Goal: Task Accomplishment & Management: Manage account settings

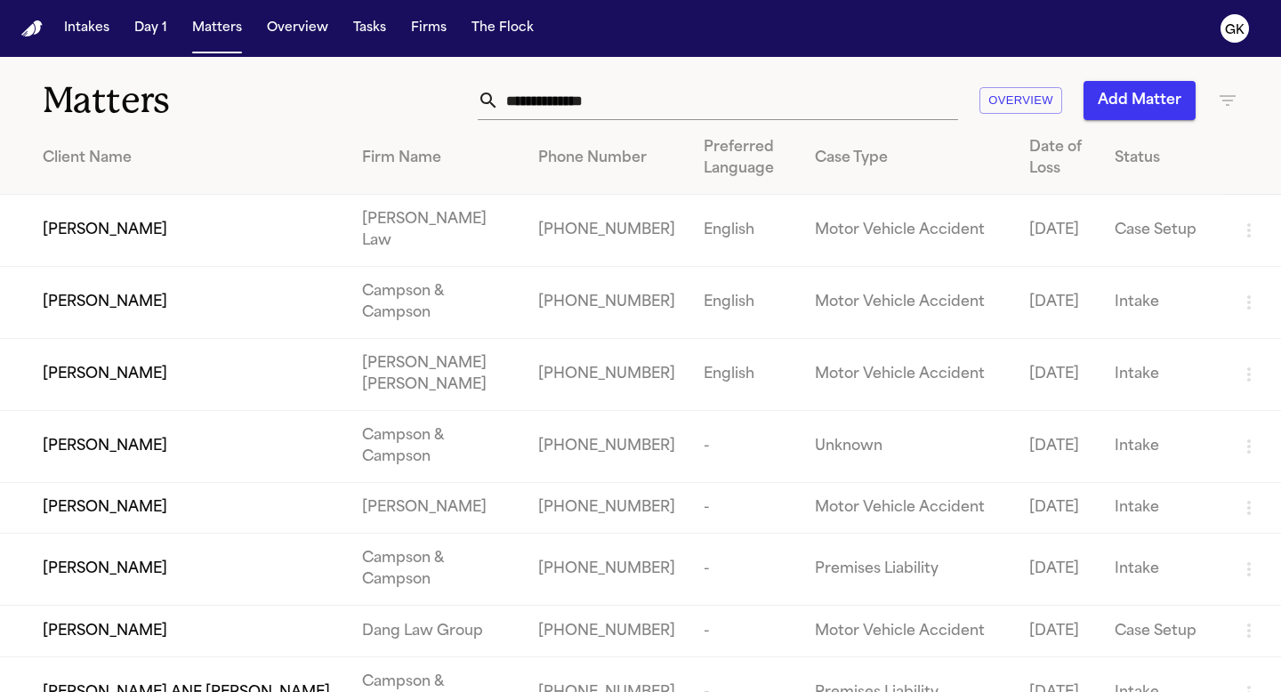
click at [1137, 113] on button "Add Matter" at bounding box center [1139, 100] width 112 height 39
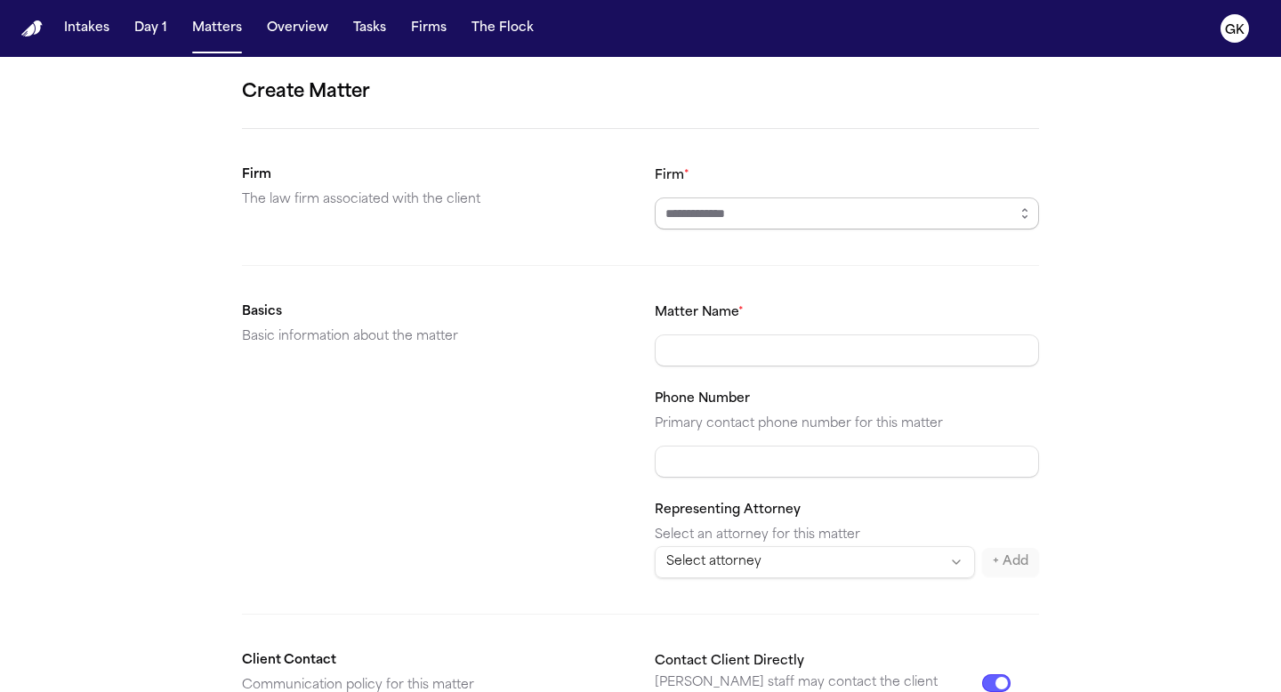
click at [752, 229] on input "Firm *" at bounding box center [847, 213] width 384 height 32
type input "*********"
click at [710, 354] on input "Matter Name *" at bounding box center [847, 350] width 384 height 32
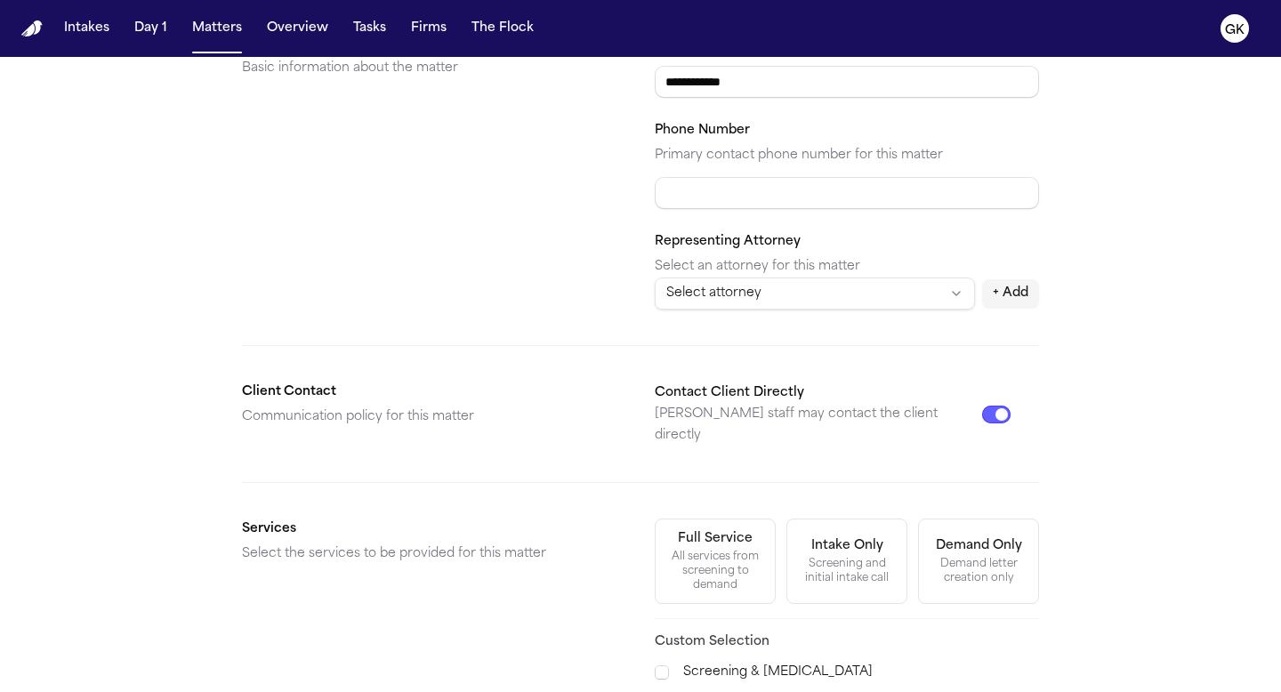
scroll to position [576, 0]
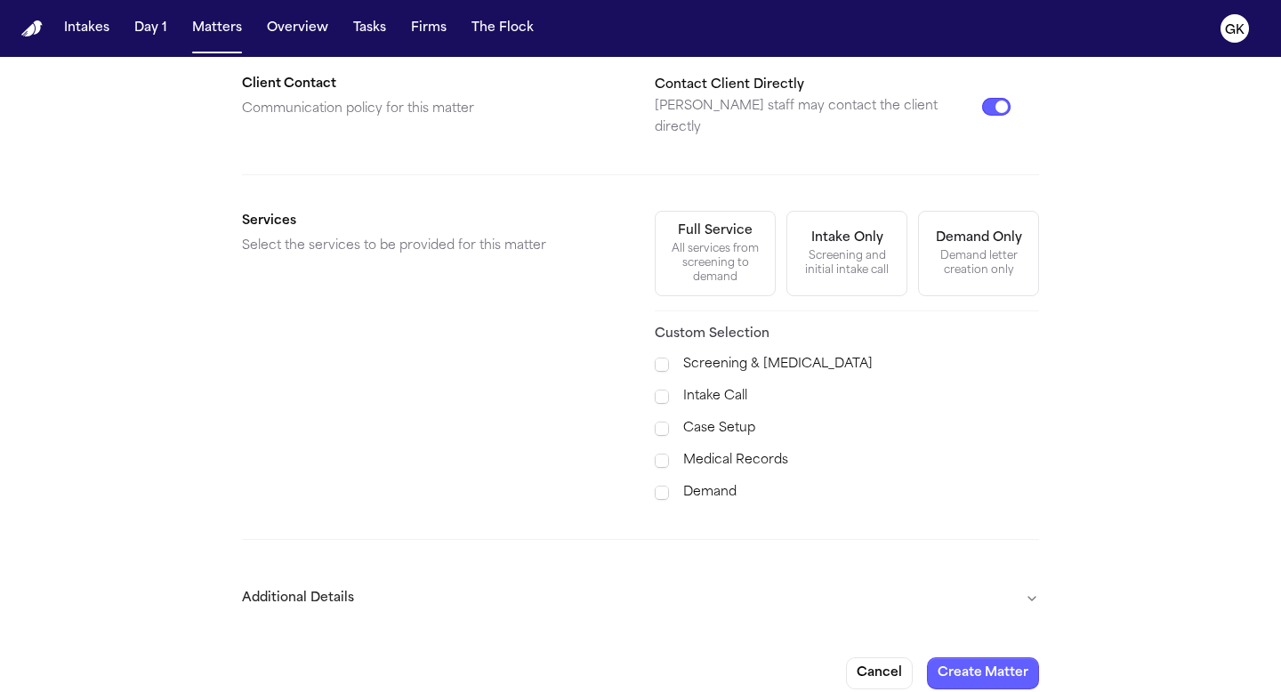
type input "**********"
click at [432, 579] on button "Additional Details" at bounding box center [640, 598] width 797 height 46
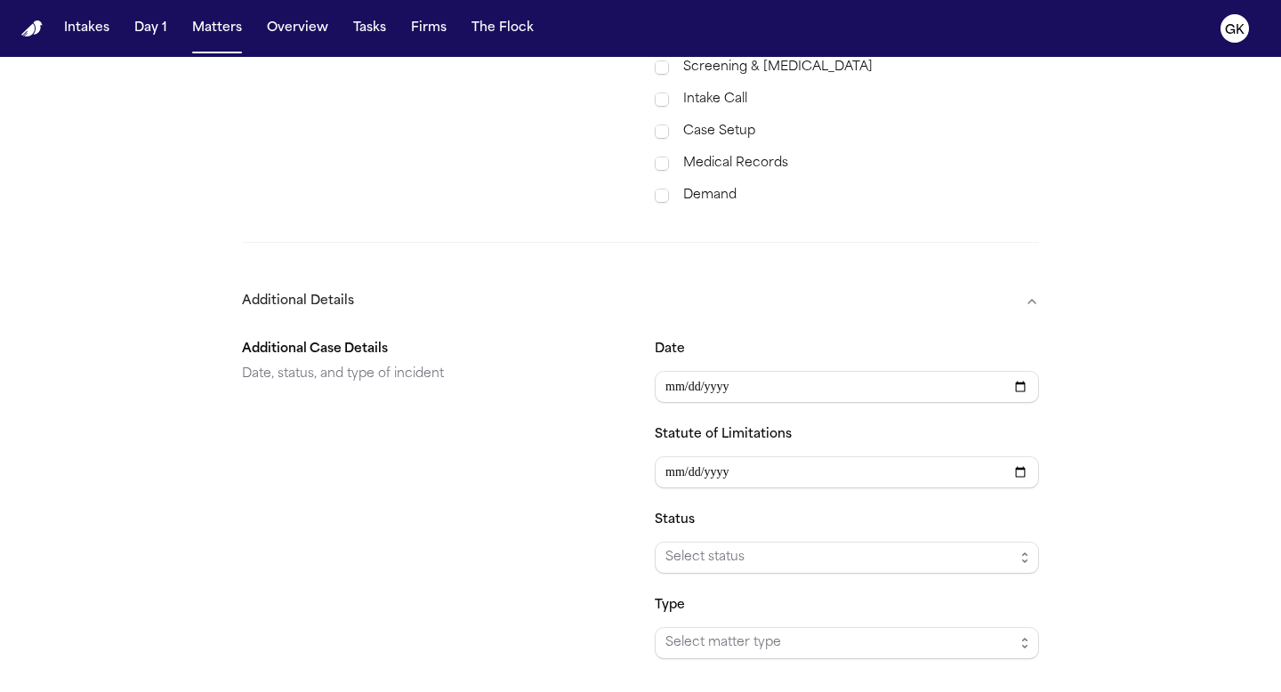
scroll to position [1061, 0]
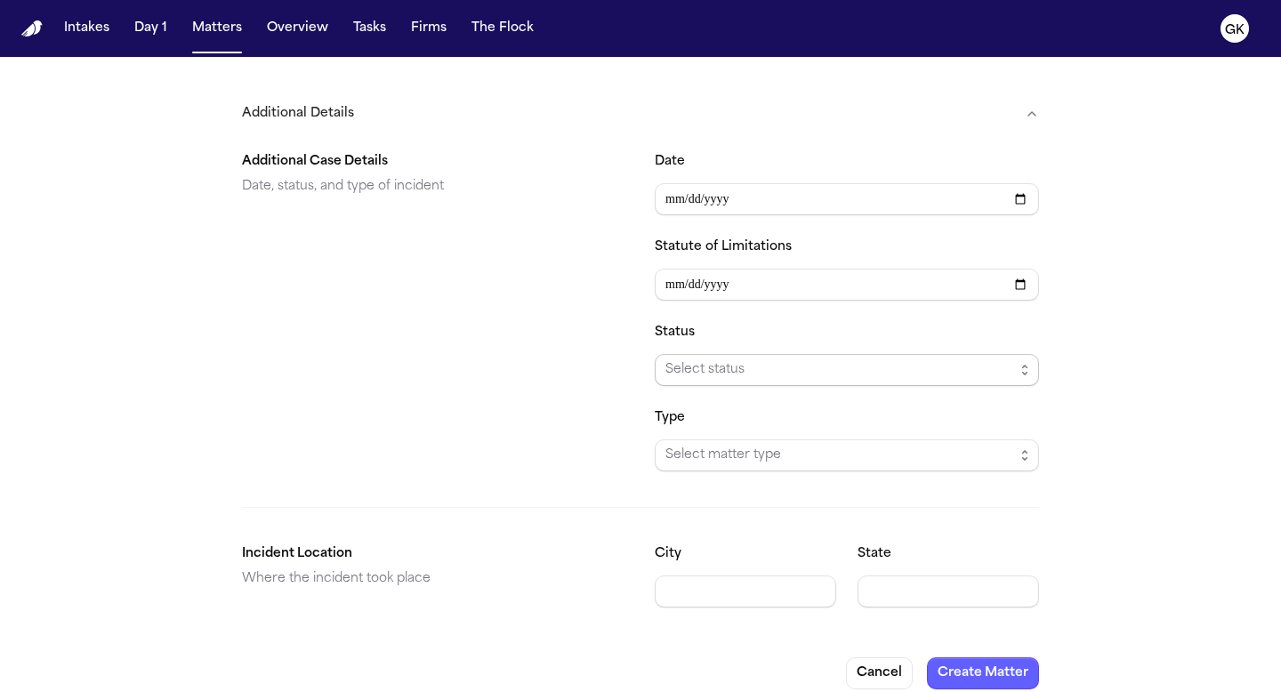
click at [813, 359] on span "Select status" at bounding box center [839, 369] width 349 height 21
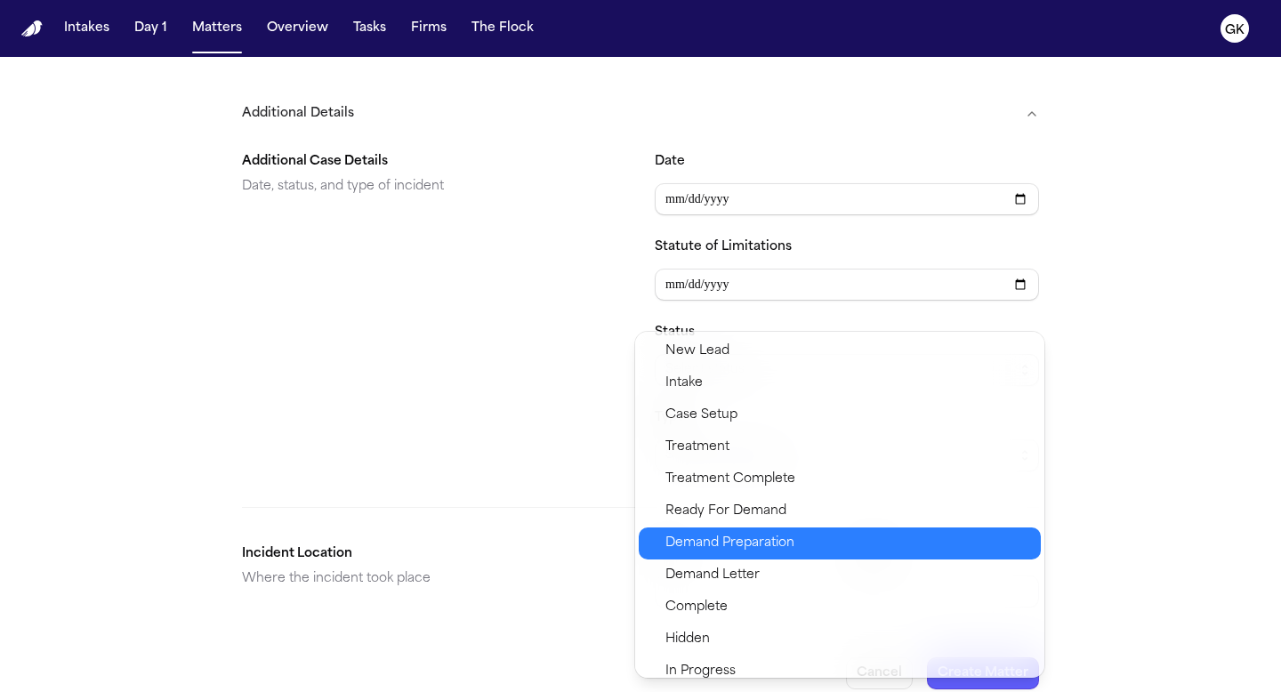
click at [770, 546] on span "Demand Preparation" at bounding box center [729, 543] width 129 height 21
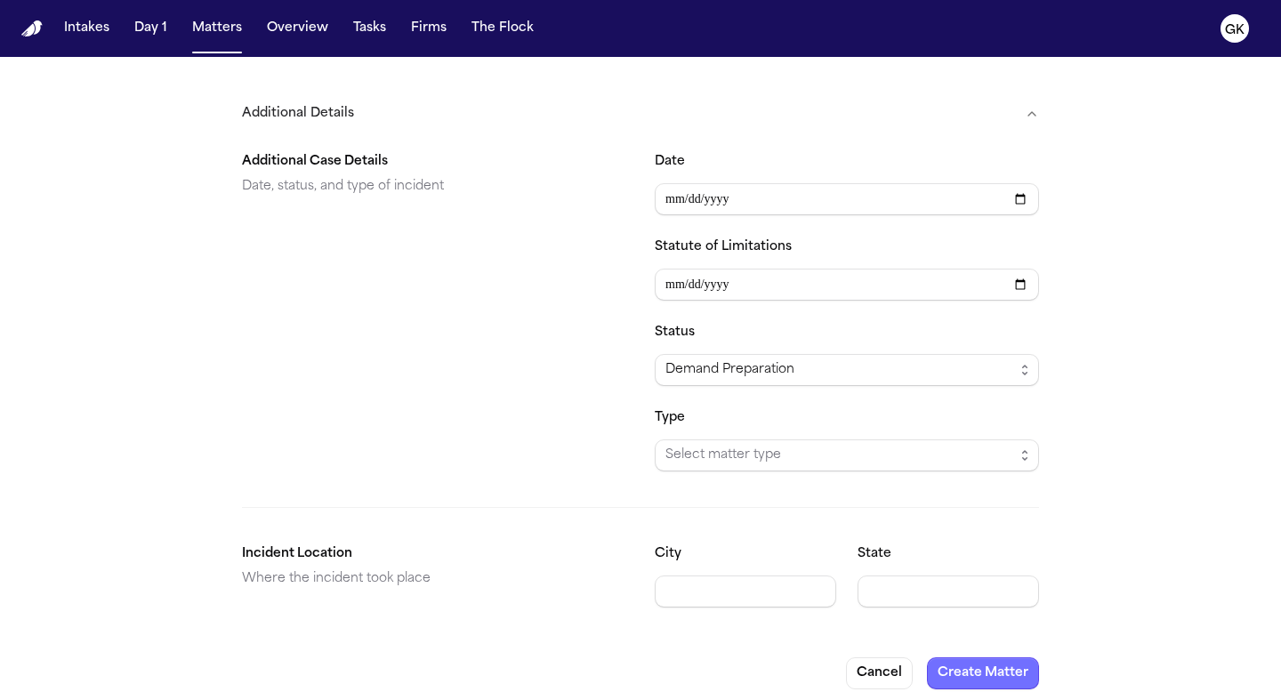
click at [973, 660] on button "Create Matter" at bounding box center [983, 673] width 112 height 32
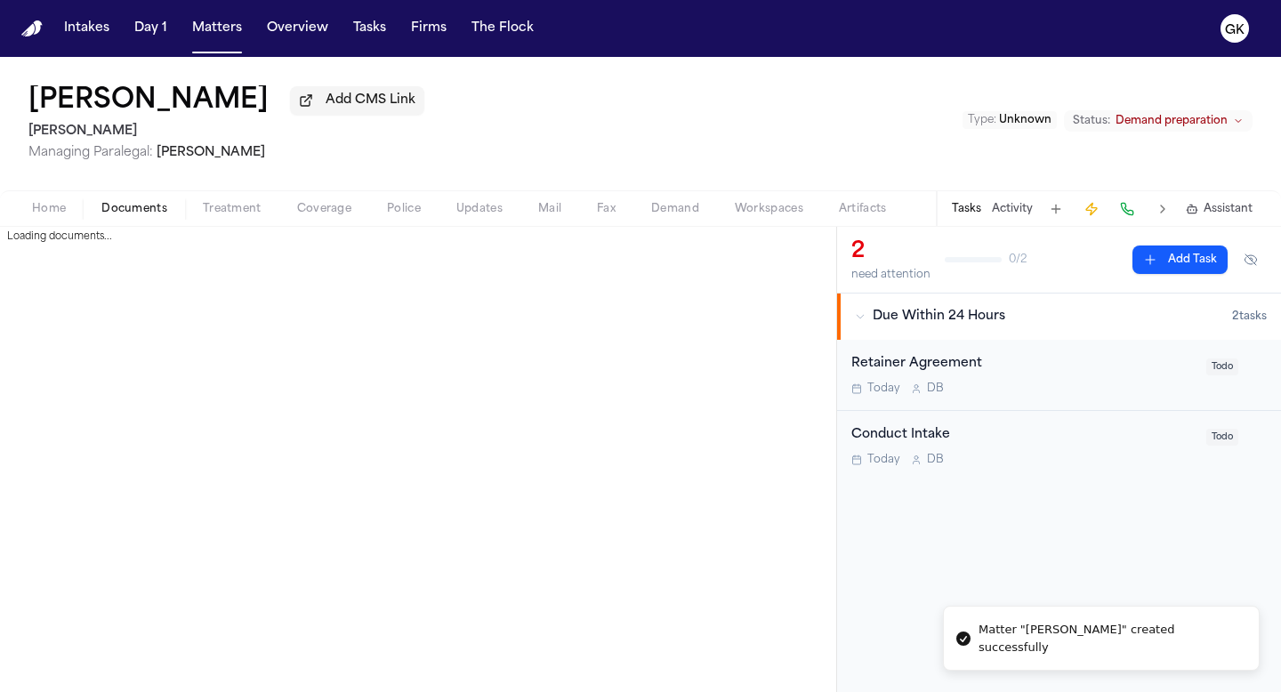
click at [148, 216] on span "Documents" at bounding box center [134, 209] width 66 height 14
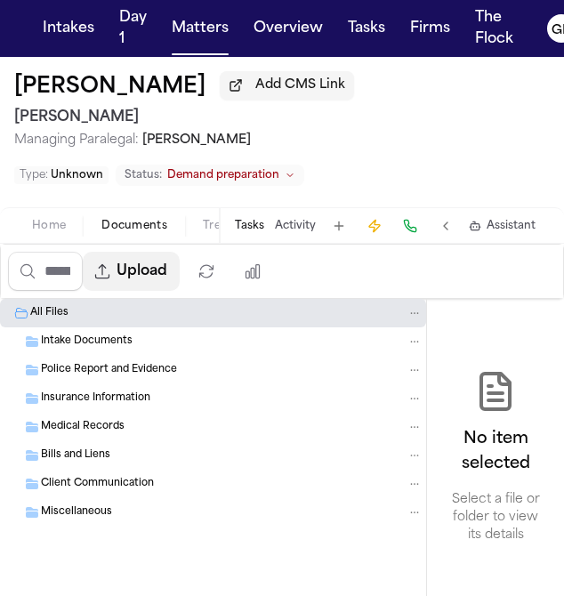
click at [166, 279] on button "Upload" at bounding box center [131, 271] width 97 height 39
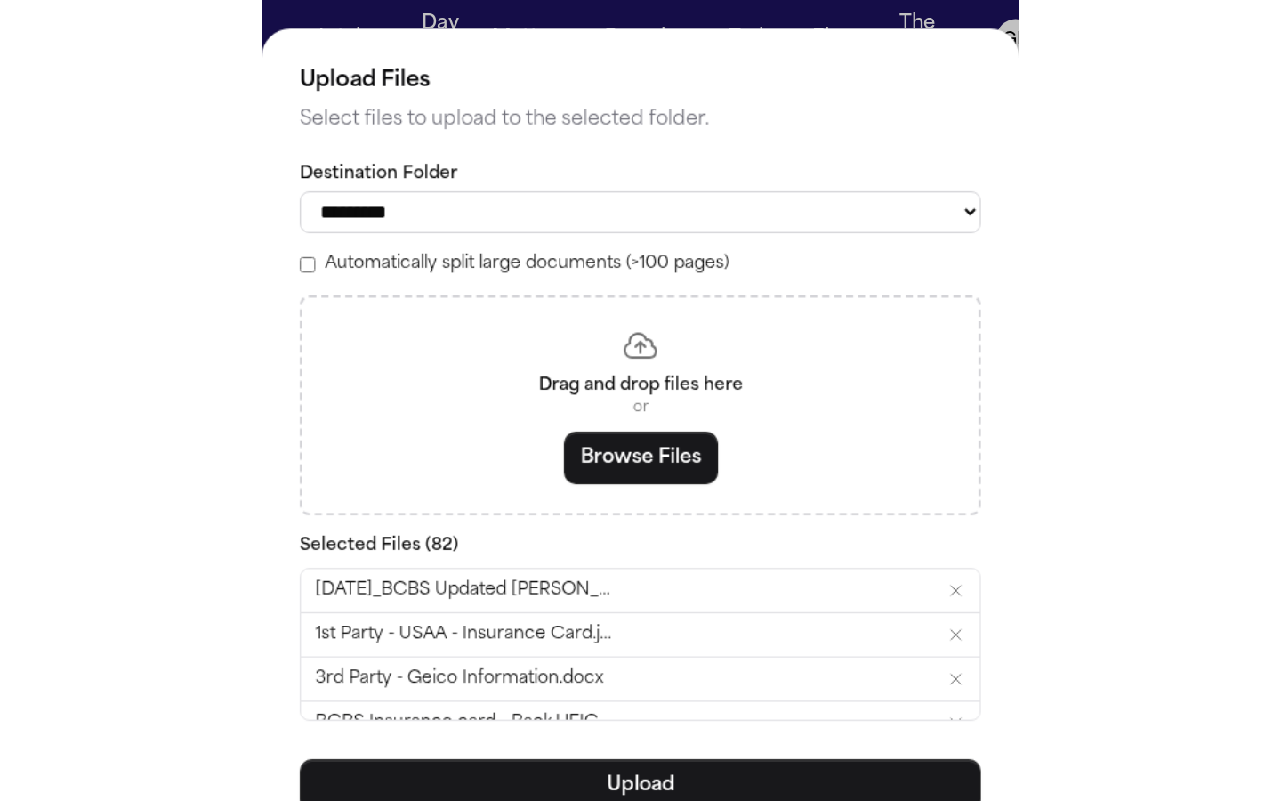
scroll to position [96, 0]
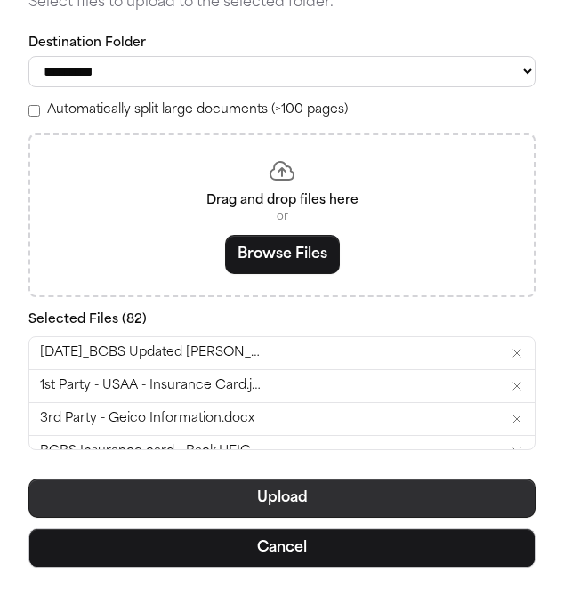
click at [303, 494] on button "Upload" at bounding box center [281, 498] width 507 height 39
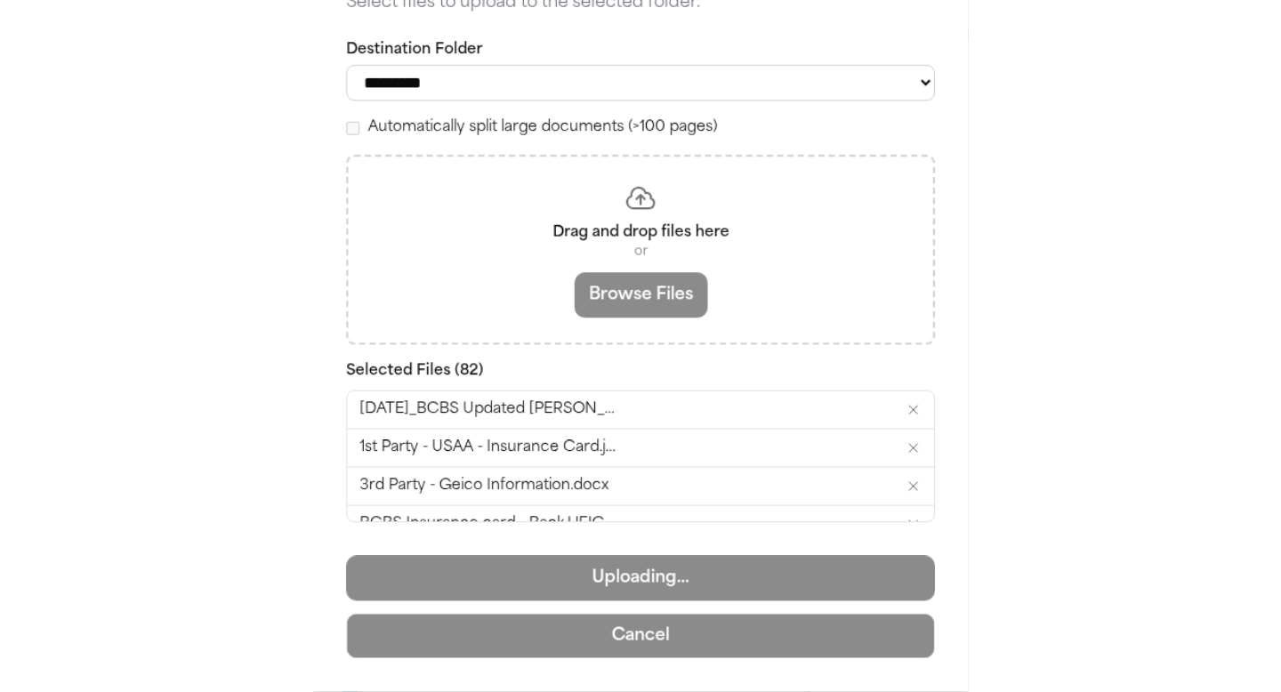
scroll to position [0, 0]
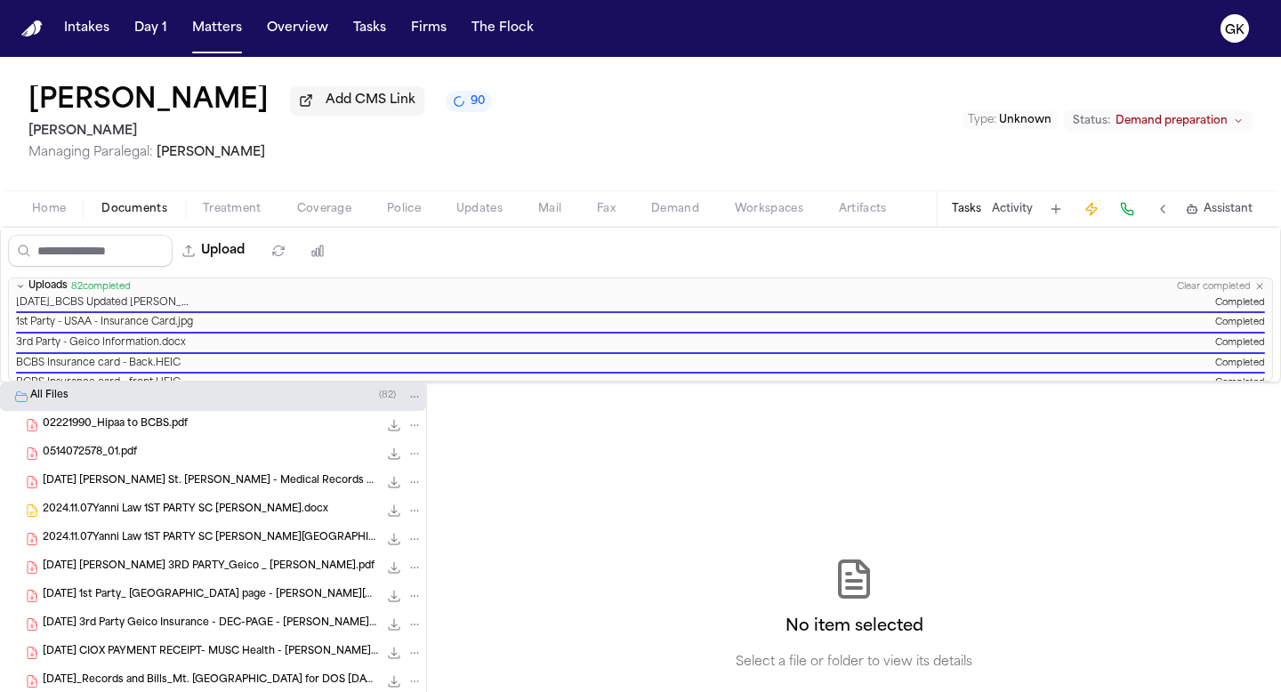
click at [49, 28] on nav "Intakes Day 1 Matters Overview Tasks Firms The Flock GK" at bounding box center [640, 28] width 1281 height 57
click at [27, 25] on img "Home" at bounding box center [31, 28] width 21 height 17
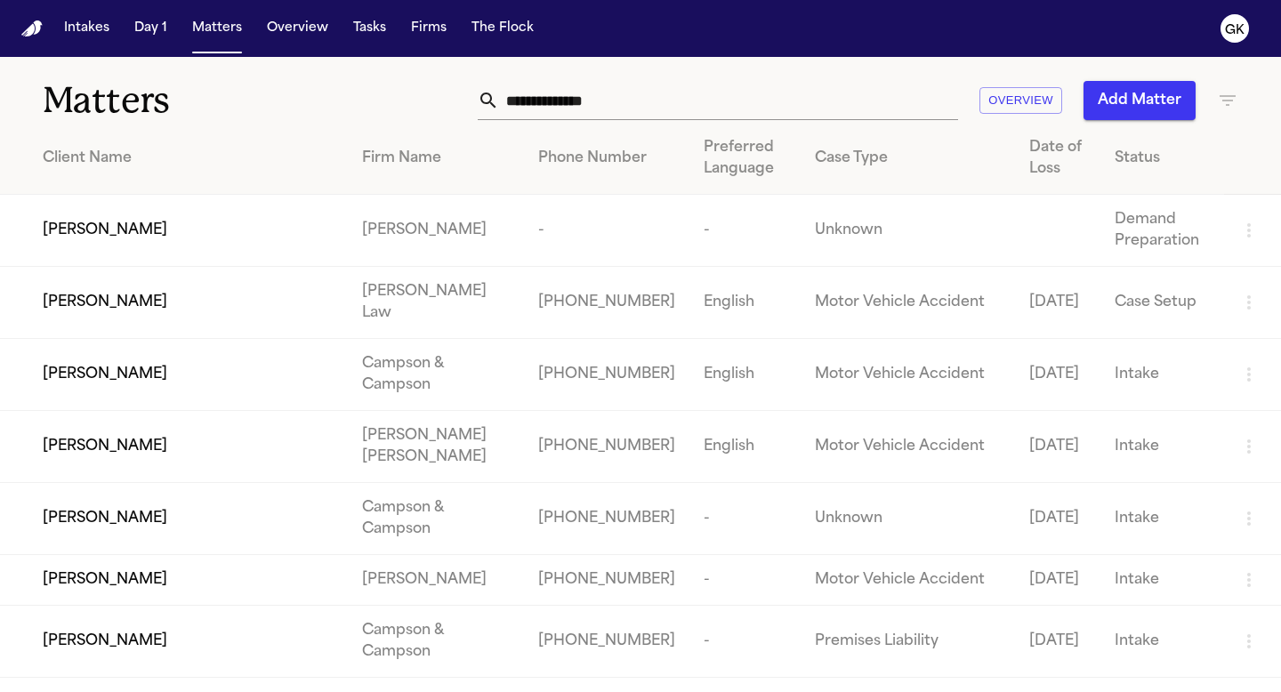
click at [1139, 109] on button "Add Matter" at bounding box center [1139, 100] width 112 height 39
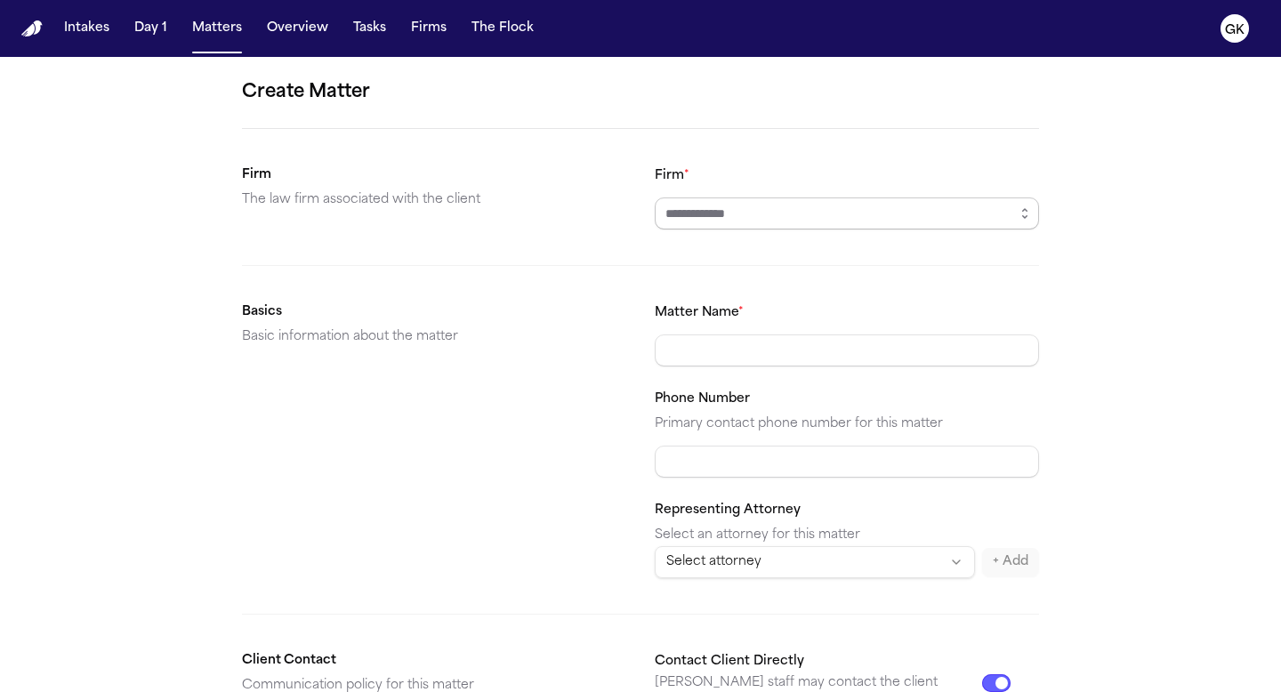
click at [841, 215] on input "Firm *" at bounding box center [847, 213] width 384 height 32
type input "*********"
click at [714, 352] on input "Matter Name *" at bounding box center [847, 350] width 384 height 32
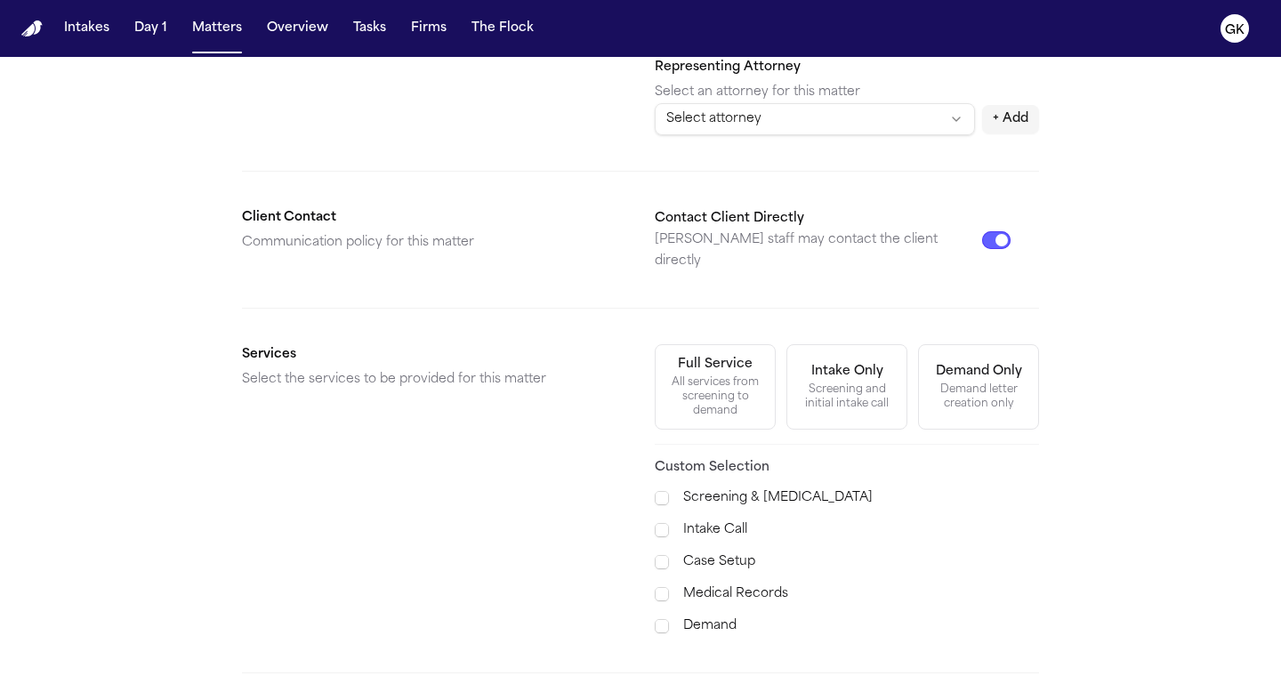
scroll to position [576, 0]
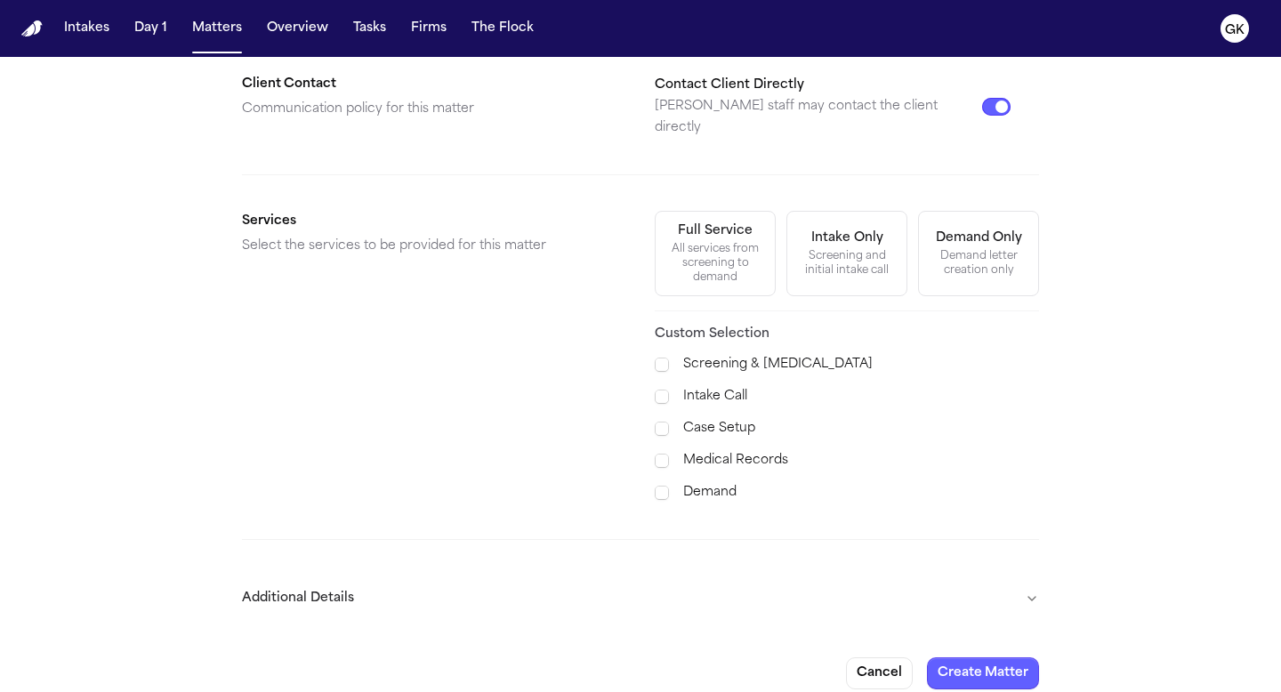
type input "**********"
click at [673, 551] on form "**********" at bounding box center [640, 95] width 797 height 1187
click at [719, 582] on button "Additional Details" at bounding box center [640, 598] width 797 height 46
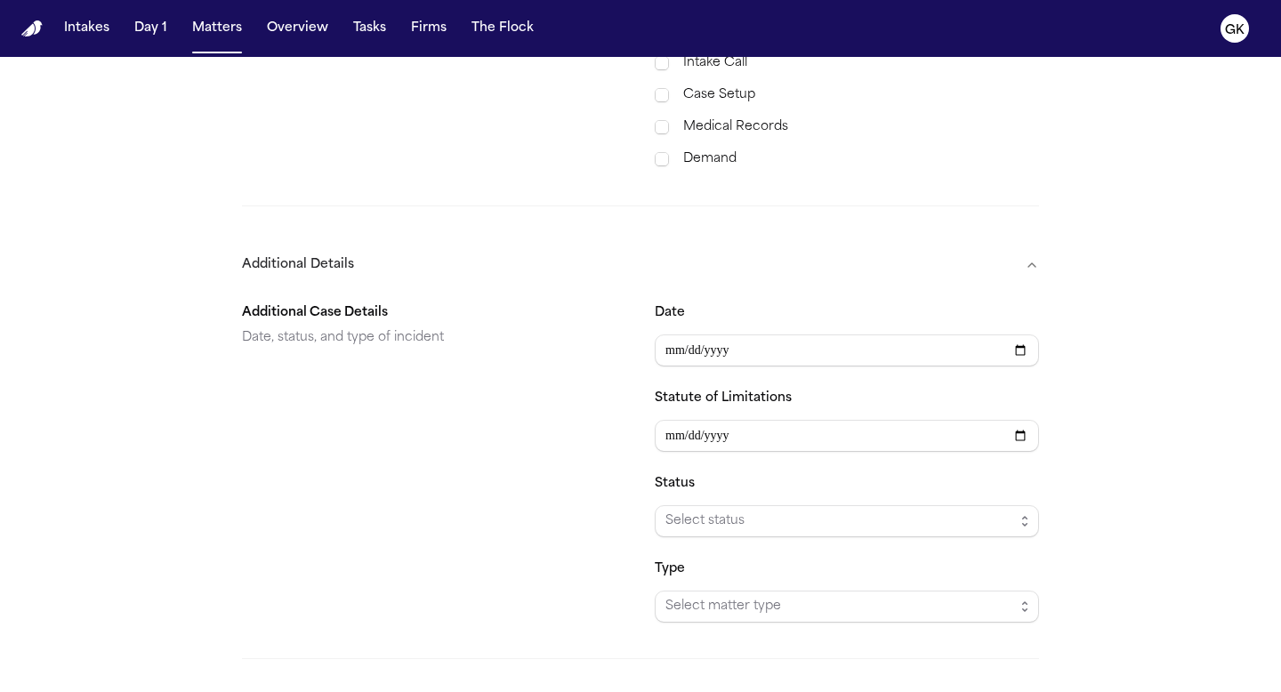
scroll to position [1061, 0]
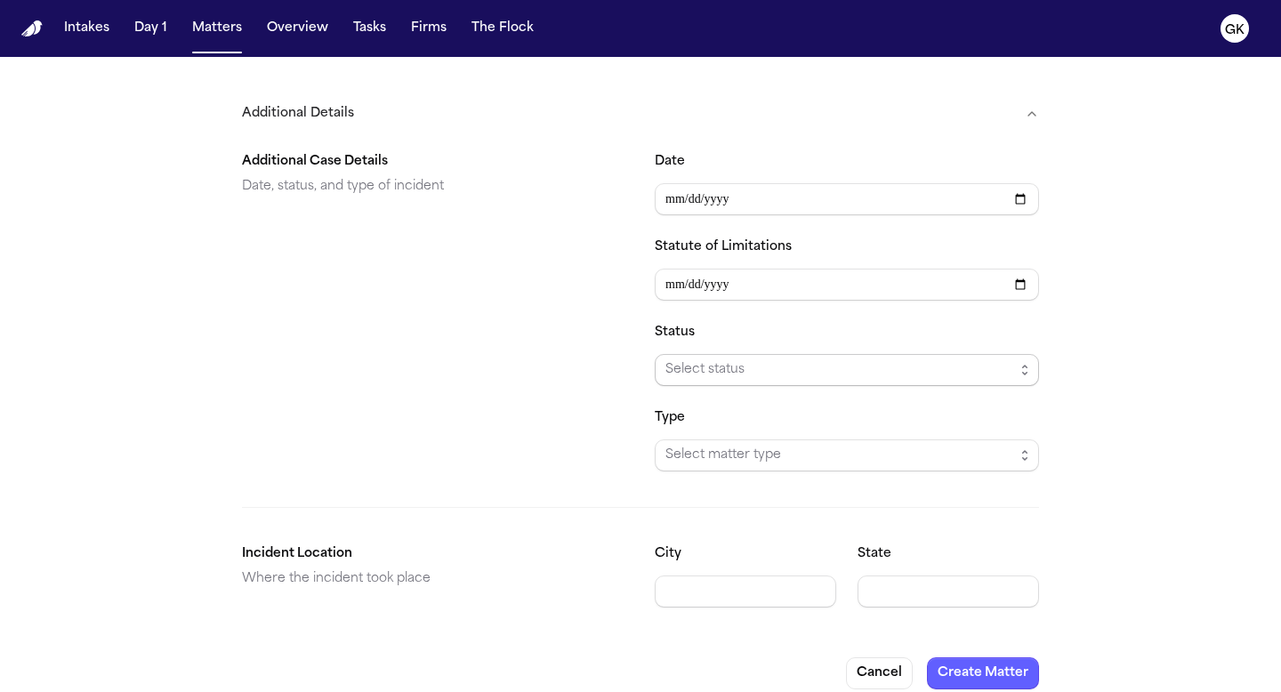
click at [783, 359] on span "Select status" at bounding box center [839, 369] width 349 height 21
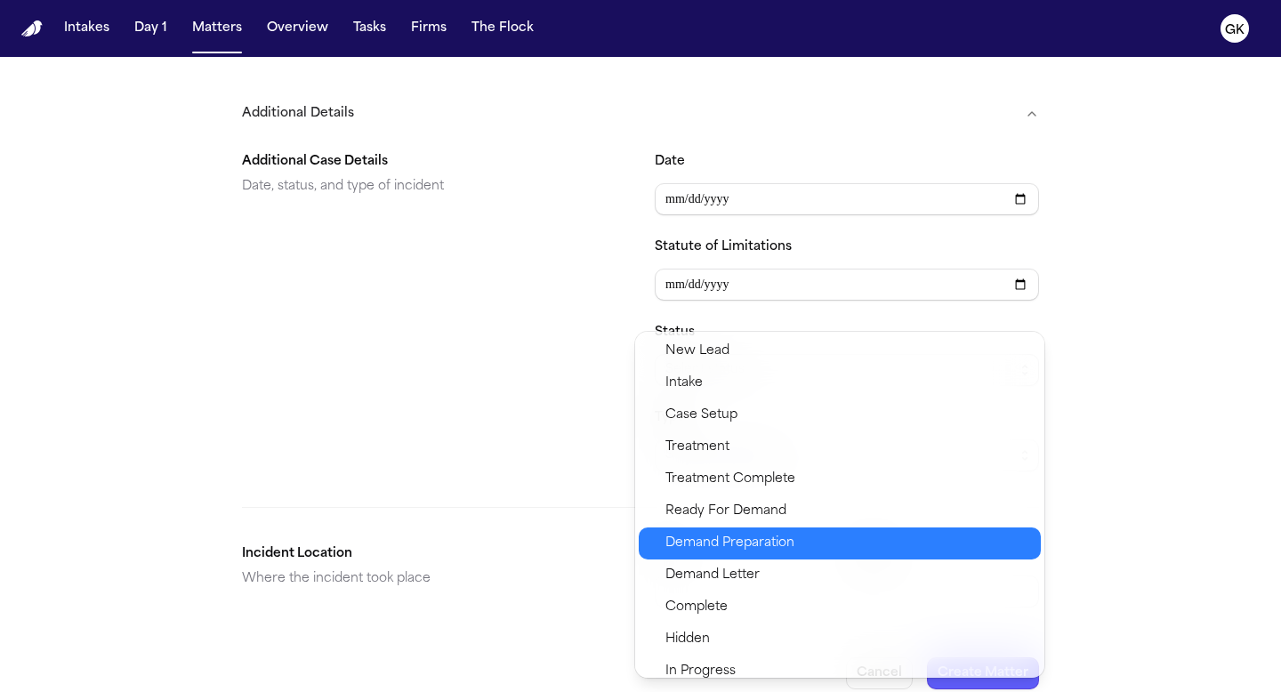
click at [758, 536] on span "Demand Preparation" at bounding box center [729, 543] width 129 height 21
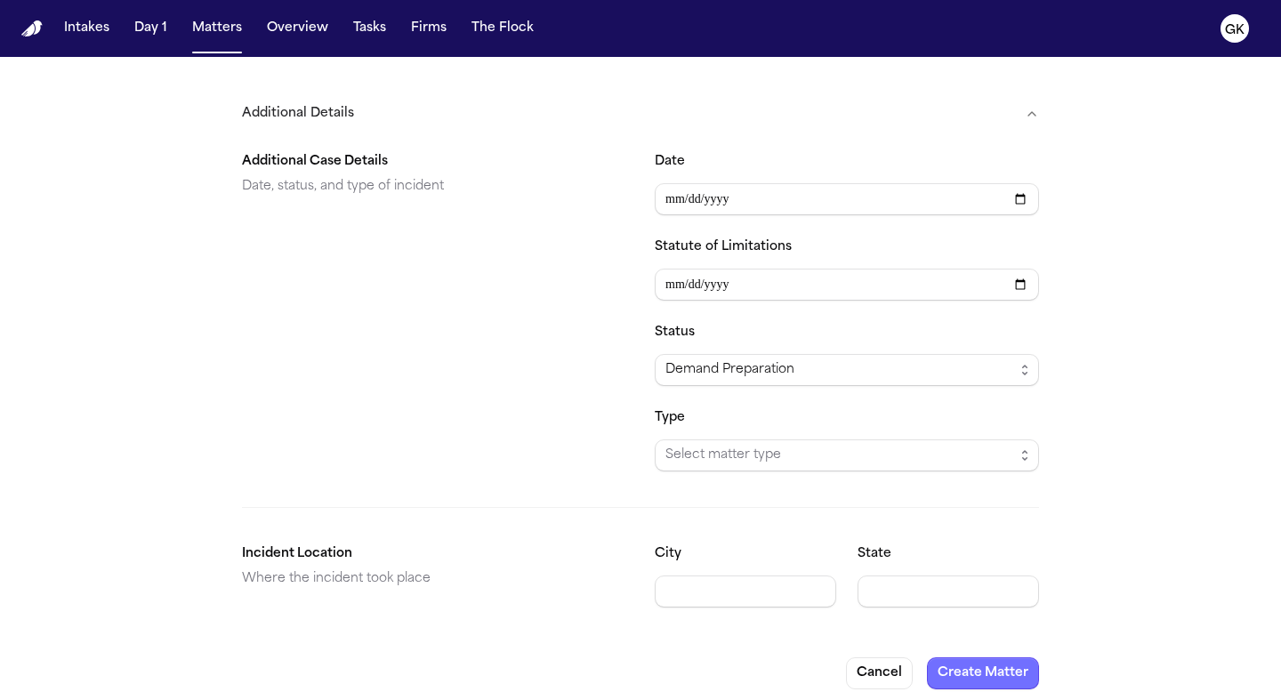
click at [986, 659] on button "Create Matter" at bounding box center [983, 673] width 112 height 32
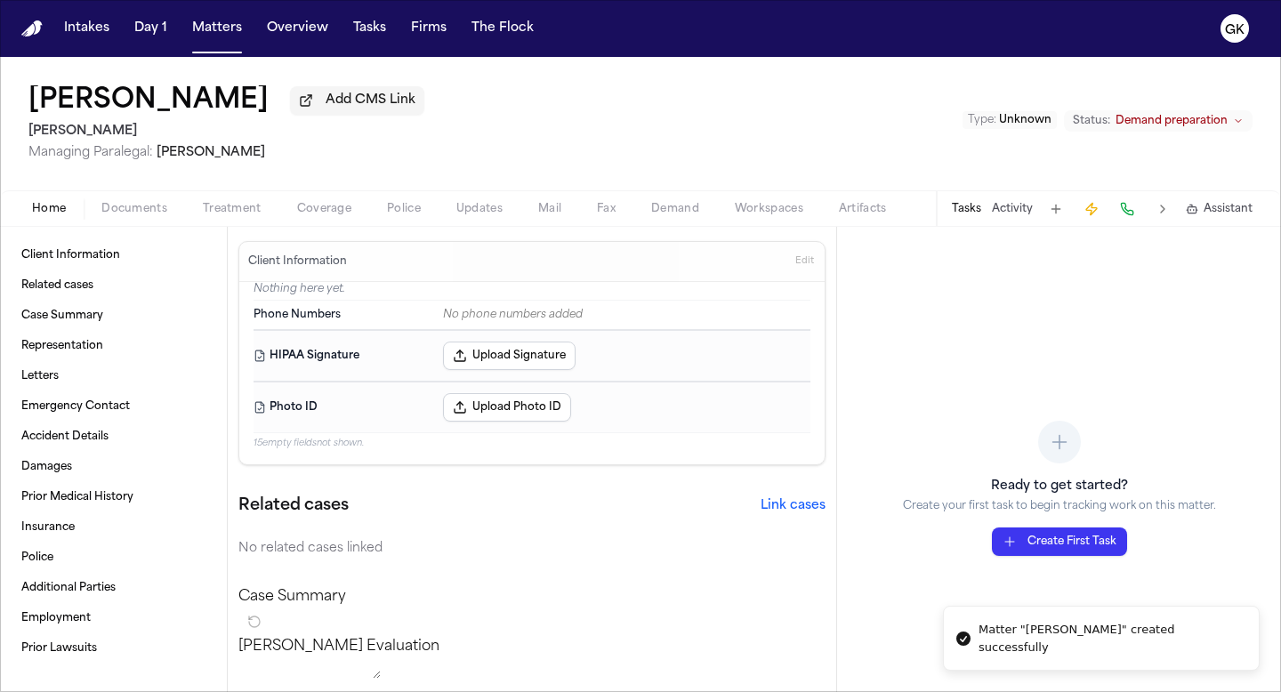
click at [163, 213] on span "Documents" at bounding box center [134, 209] width 66 height 14
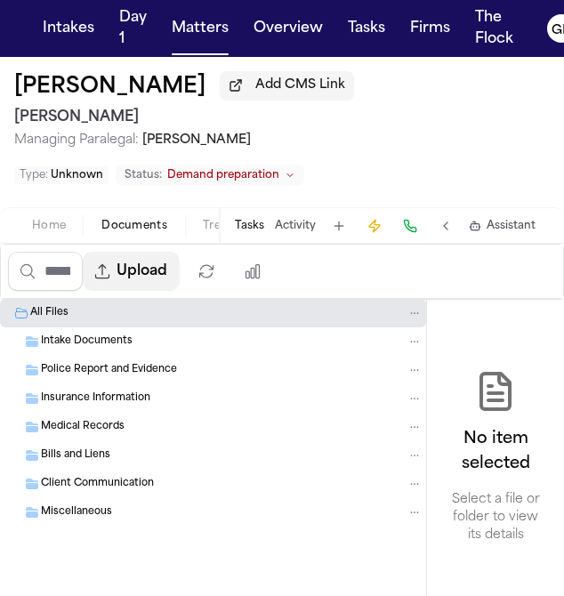
click at [160, 276] on button "Upload" at bounding box center [131, 271] width 97 height 39
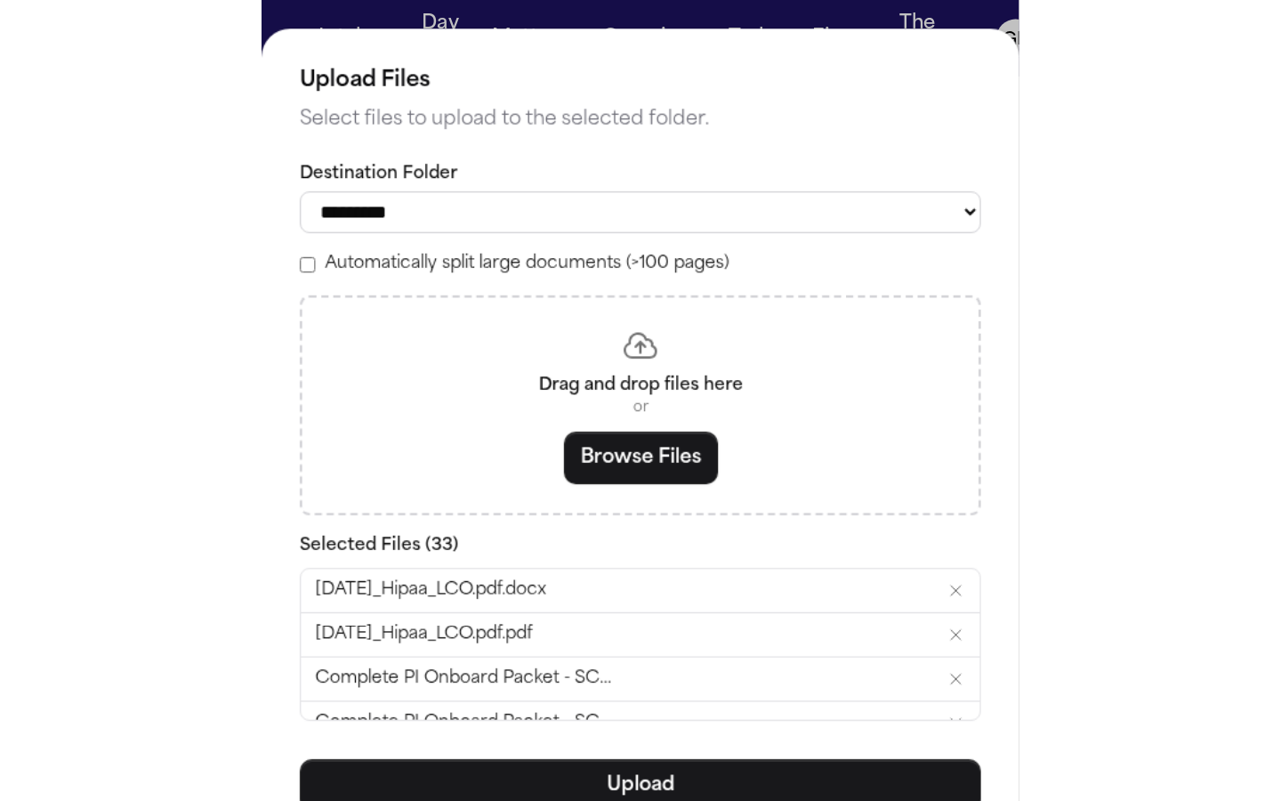
scroll to position [96, 0]
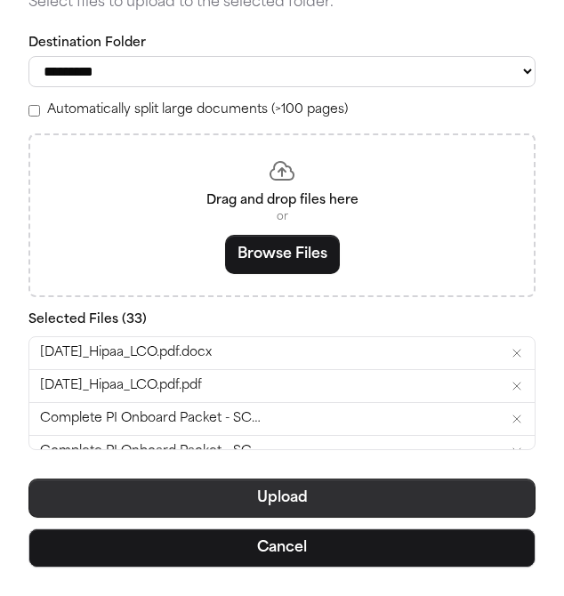
click at [199, 492] on button "Upload" at bounding box center [281, 498] width 507 height 39
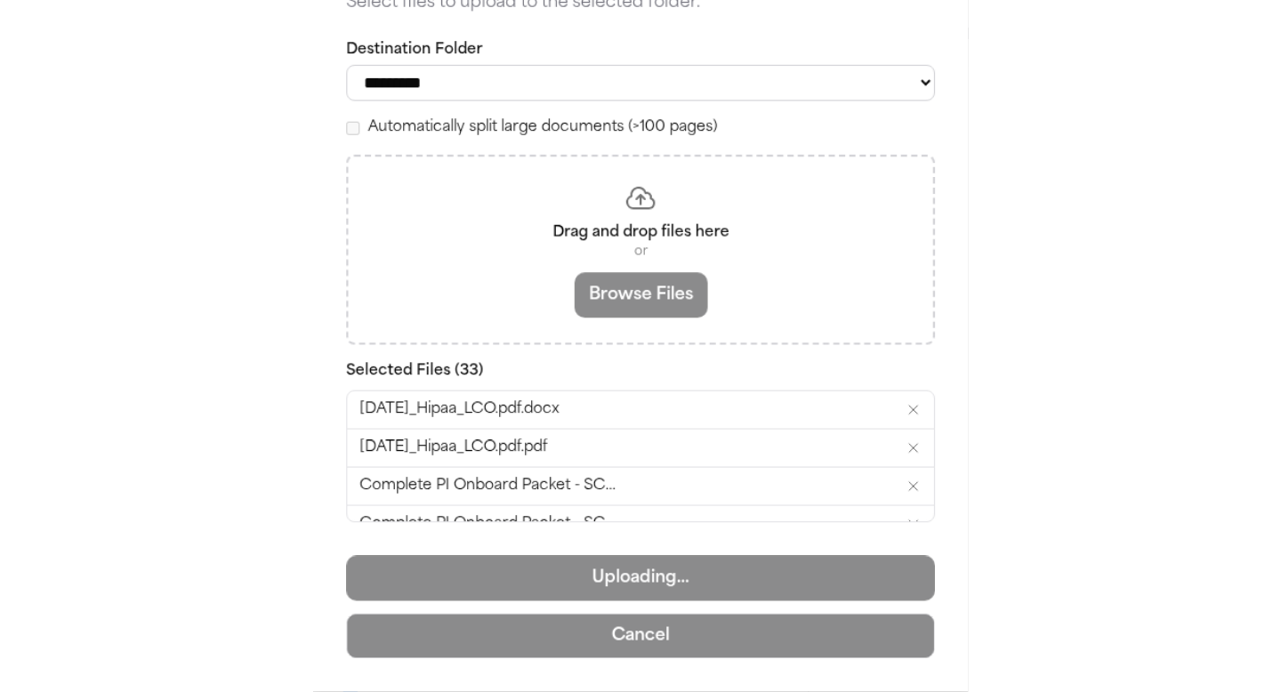
scroll to position [0, 0]
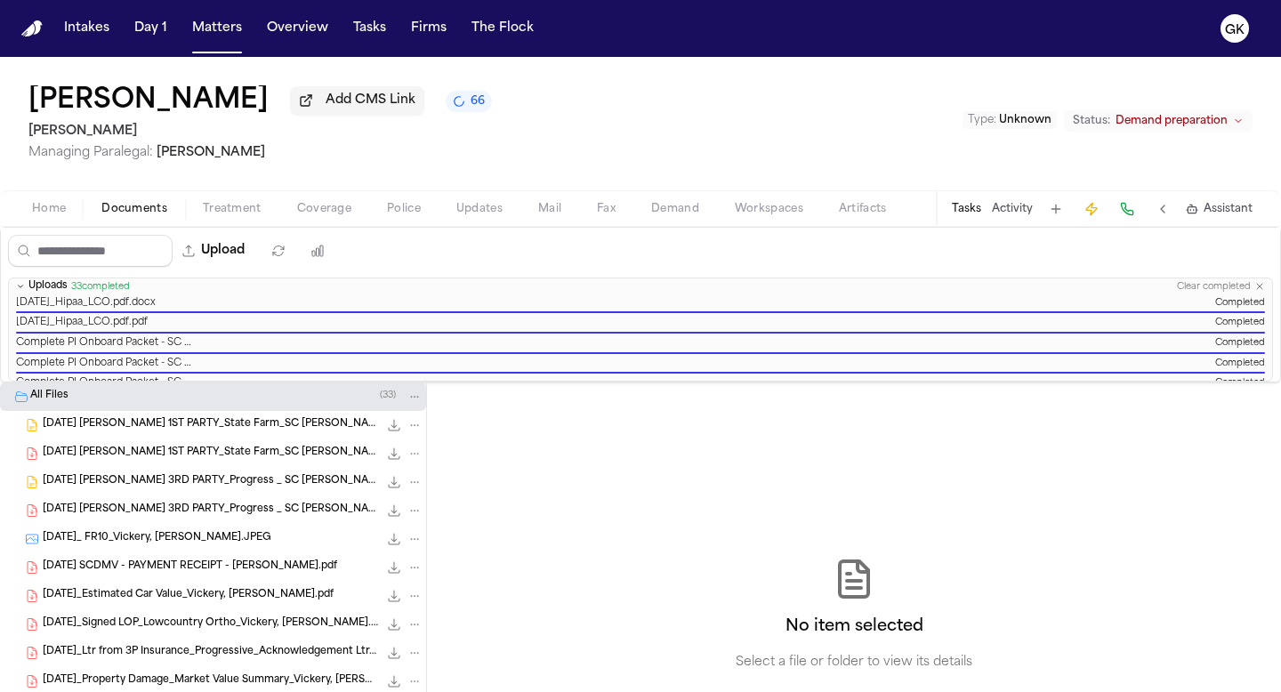
click at [63, 203] on span "Home" at bounding box center [49, 209] width 34 height 14
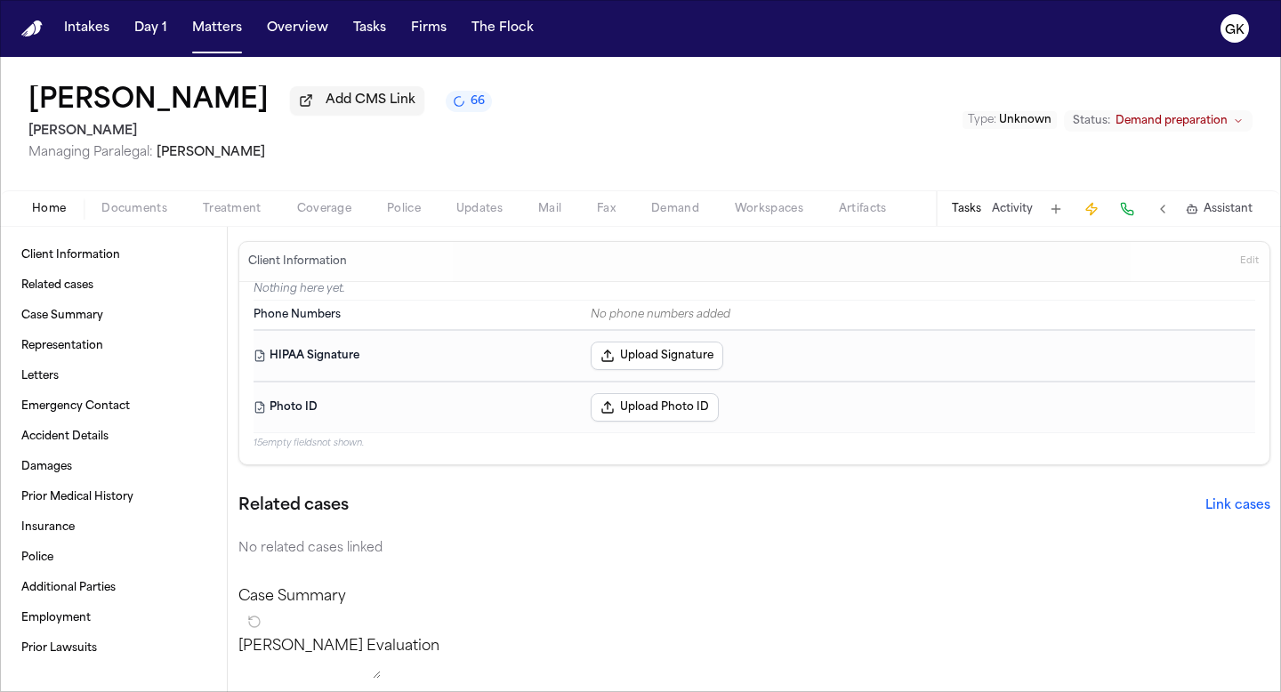
click at [40, 31] on img "Home" at bounding box center [31, 28] width 21 height 17
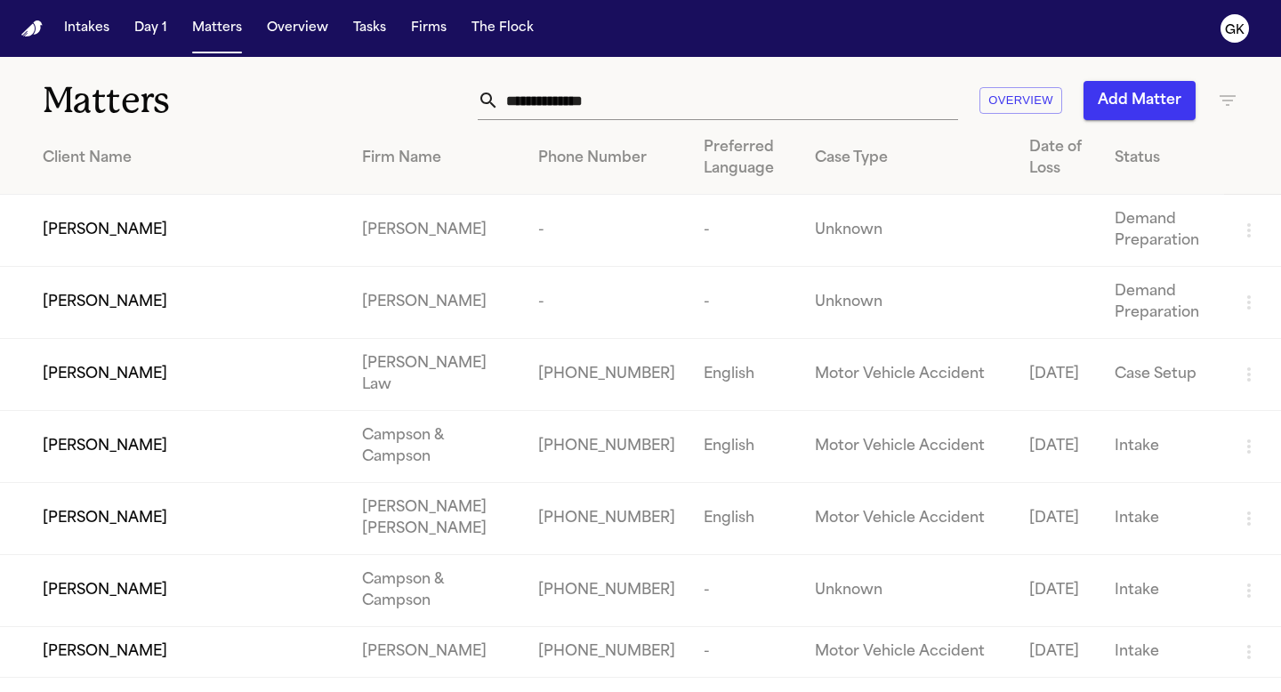
click at [1172, 103] on button "Add Matter" at bounding box center [1139, 100] width 112 height 39
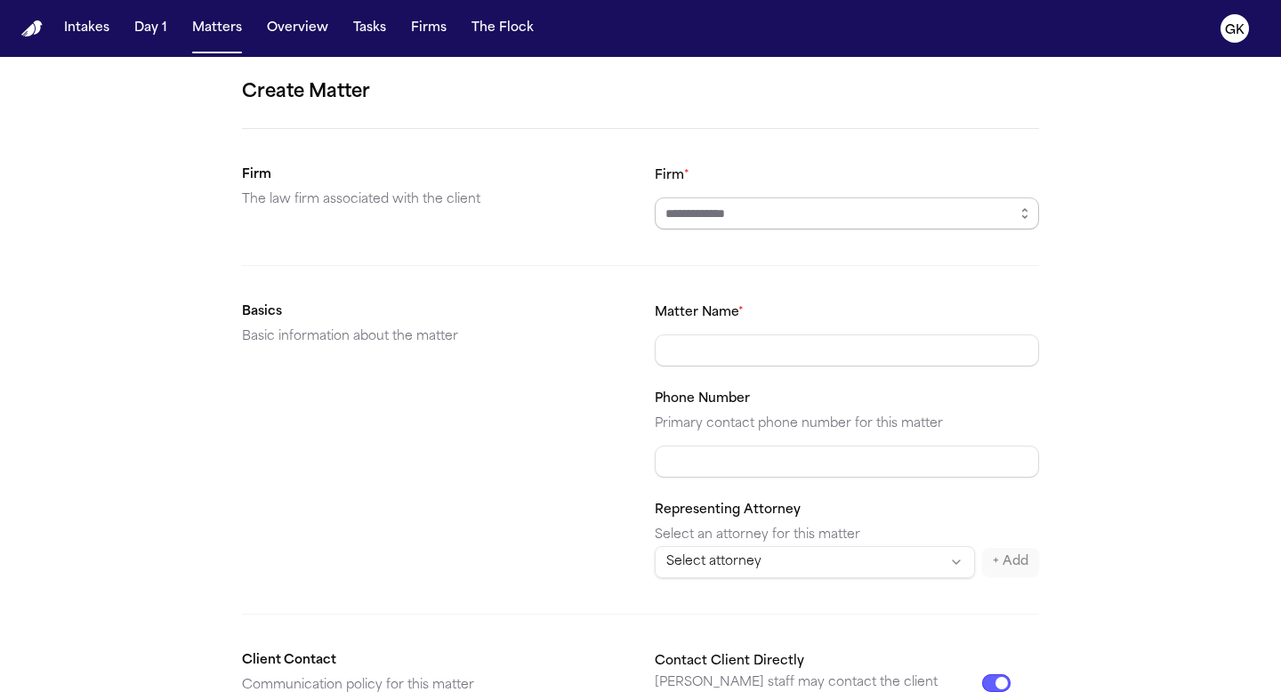
click at [726, 224] on input "Firm *" at bounding box center [847, 213] width 384 height 32
type input "*********"
click at [682, 351] on input "Matter Name *" at bounding box center [847, 350] width 384 height 32
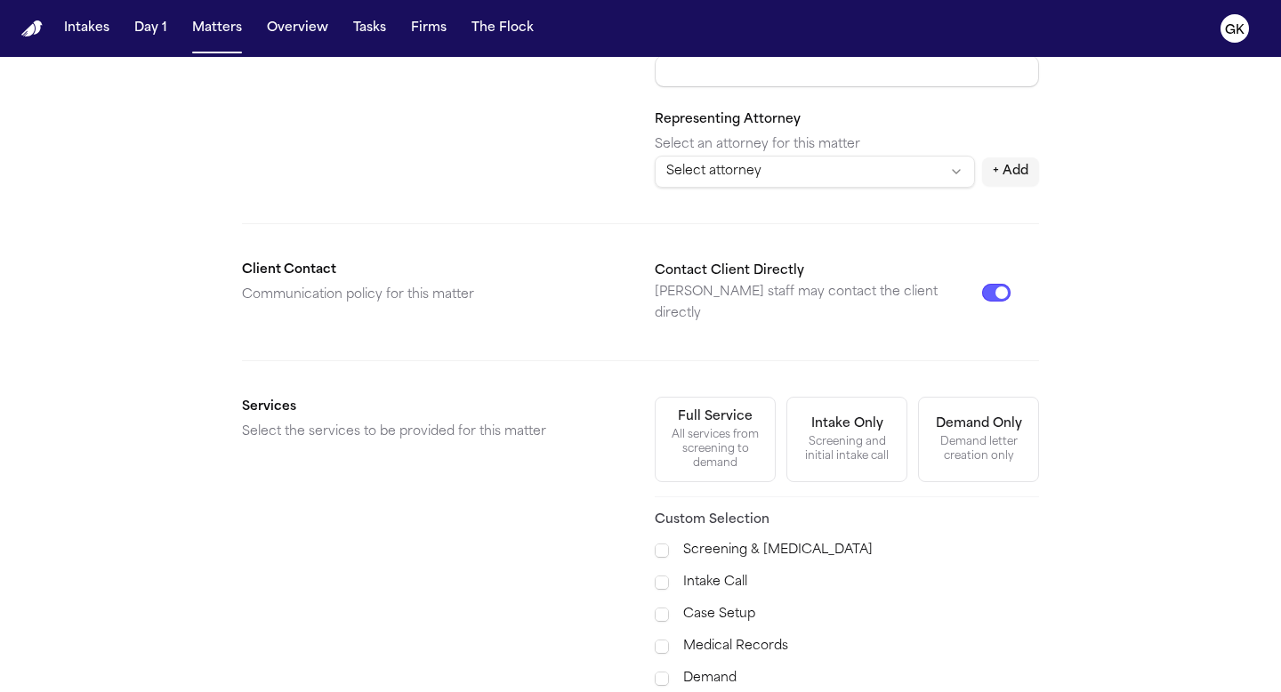
scroll to position [576, 0]
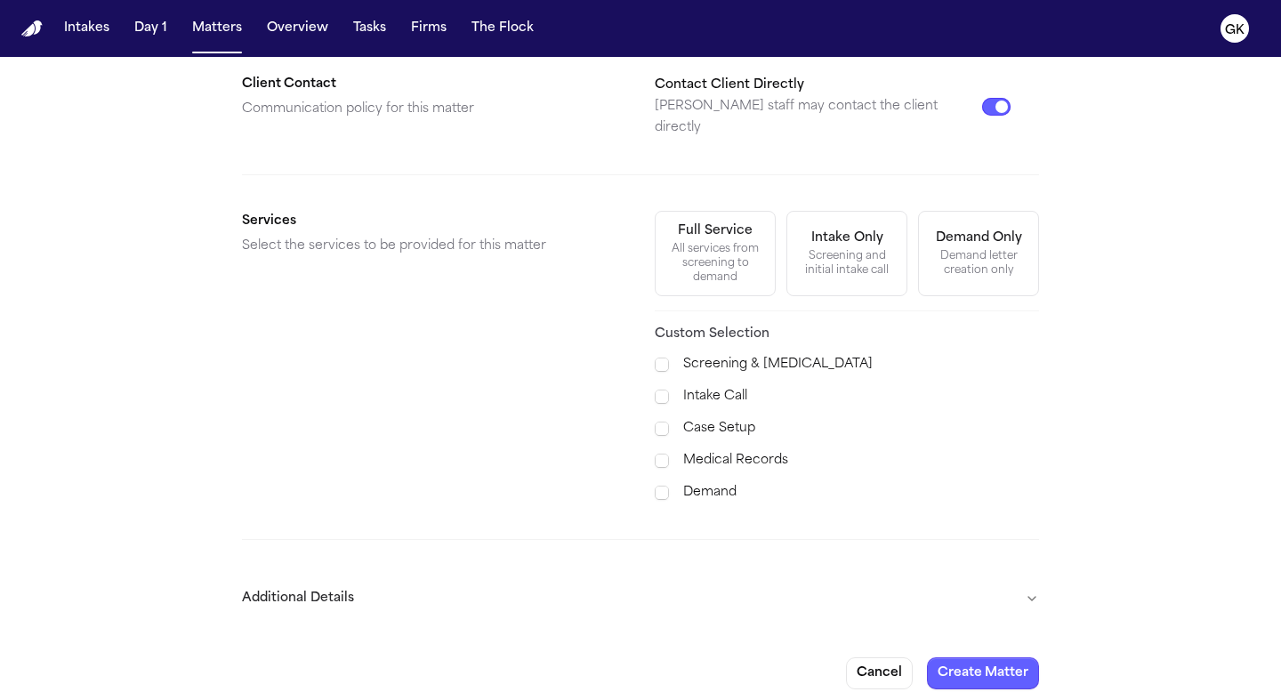
type input "**********"
click at [590, 578] on button "Additional Details" at bounding box center [640, 598] width 797 height 46
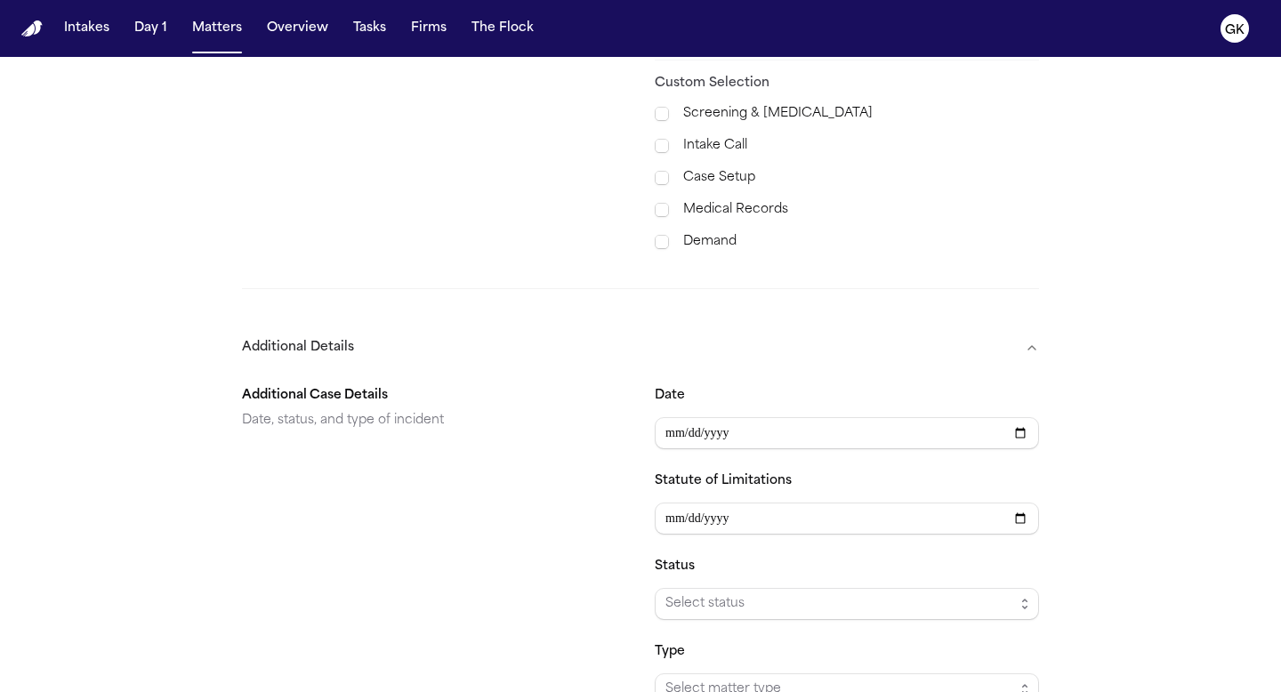
scroll to position [978, 0]
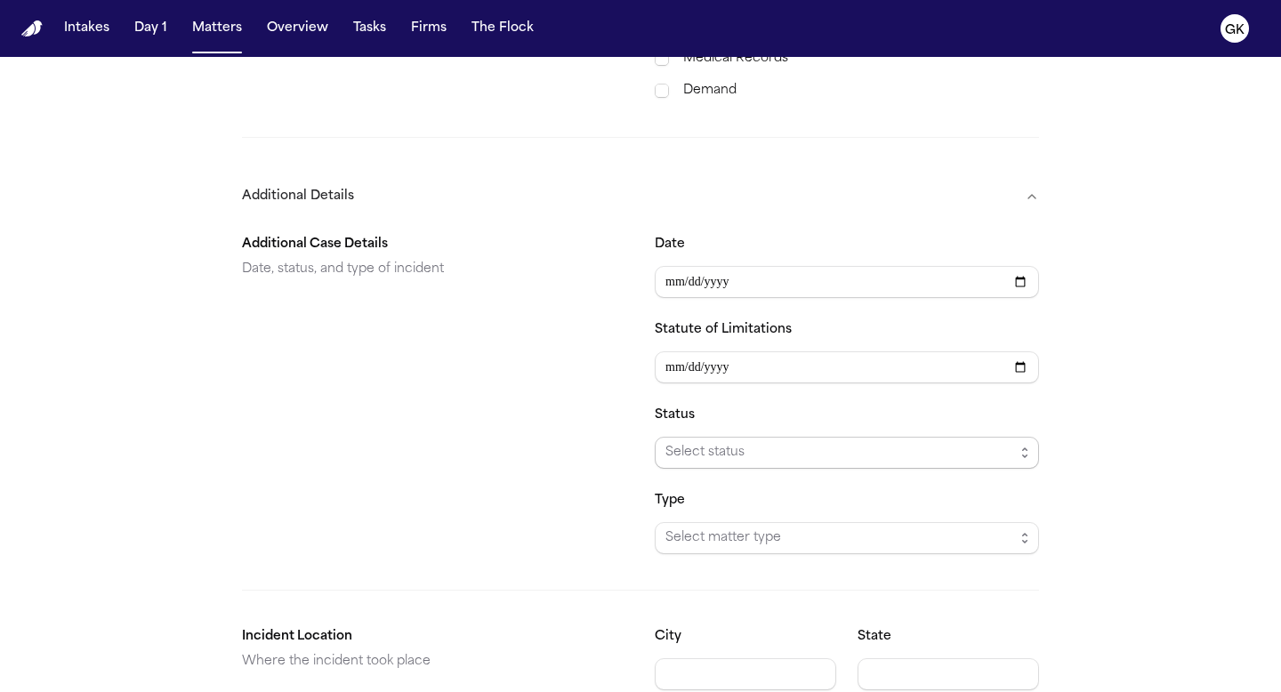
click at [783, 442] on span "Select status" at bounding box center [839, 452] width 349 height 21
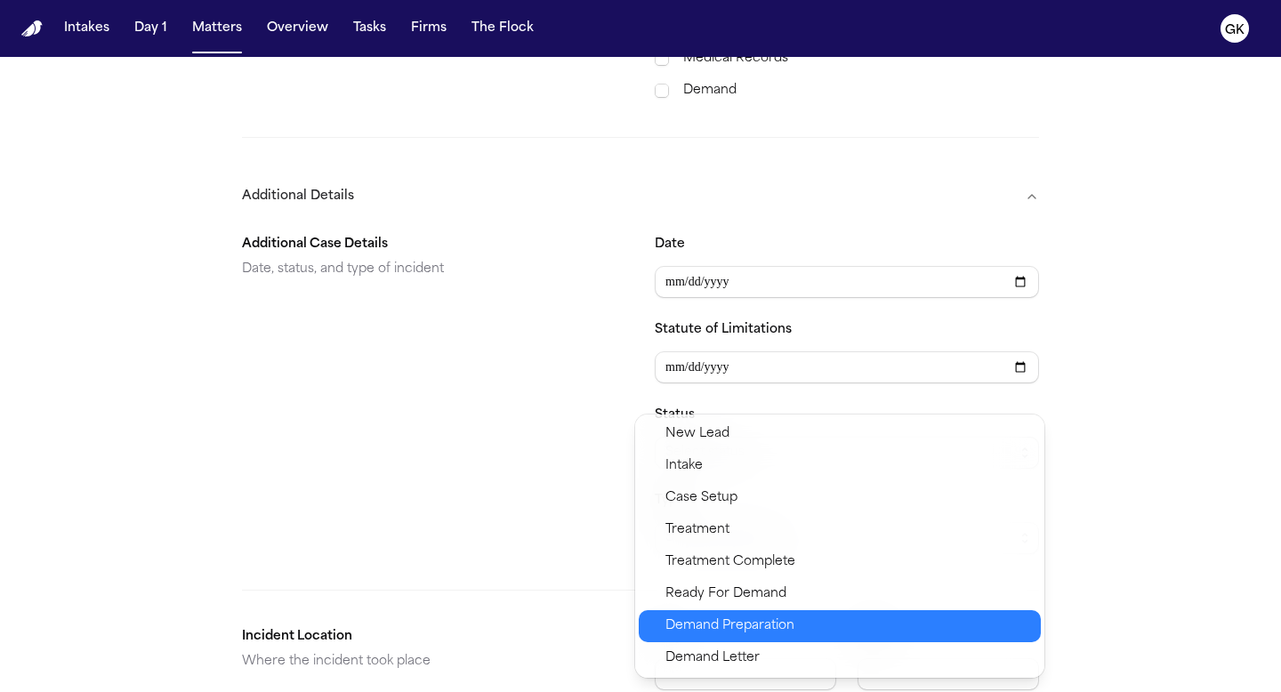
click at [776, 617] on span "Demand Preparation" at bounding box center [729, 626] width 129 height 21
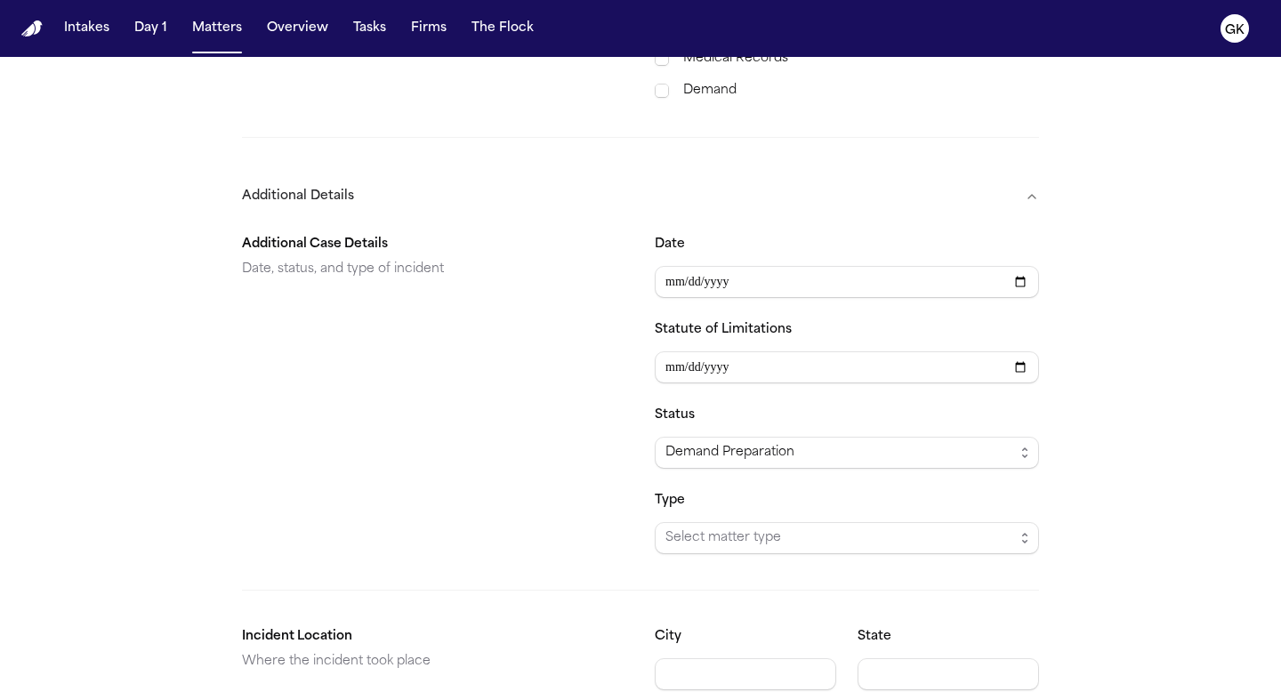
click at [499, 519] on div "Additional Case Details Date, status, and type of incident" at bounding box center [434, 394] width 384 height 320
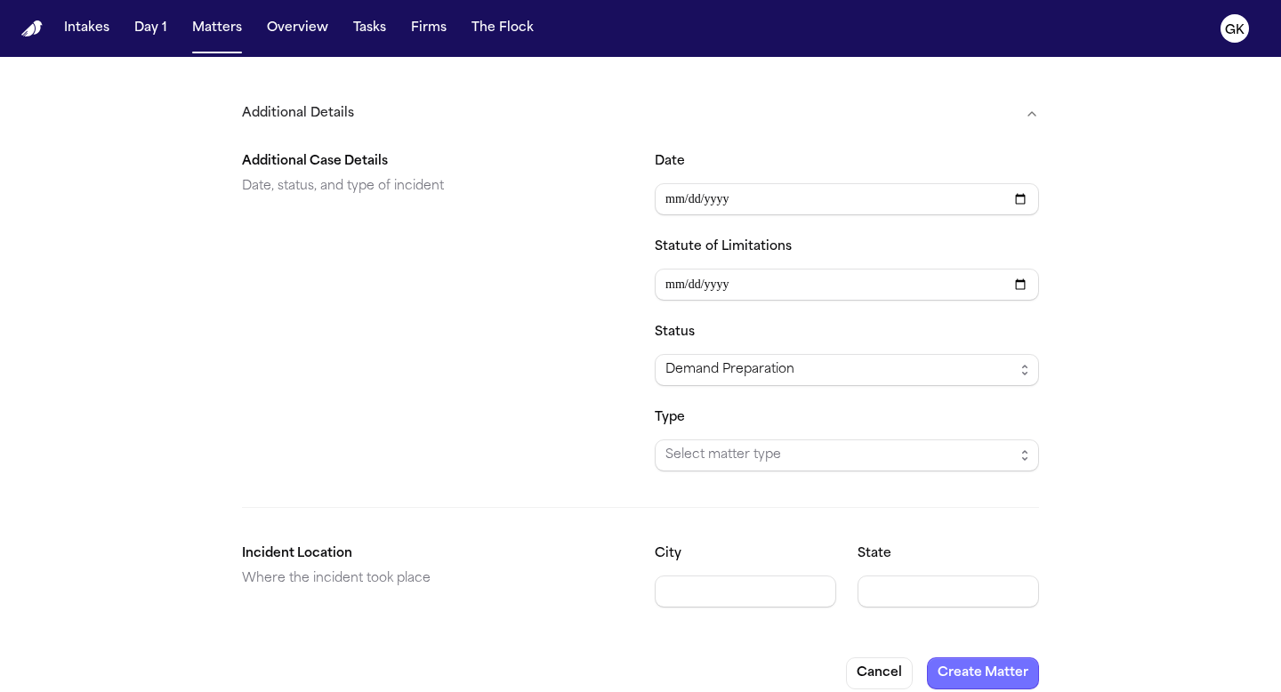
click at [990, 657] on button "Create Matter" at bounding box center [983, 673] width 112 height 32
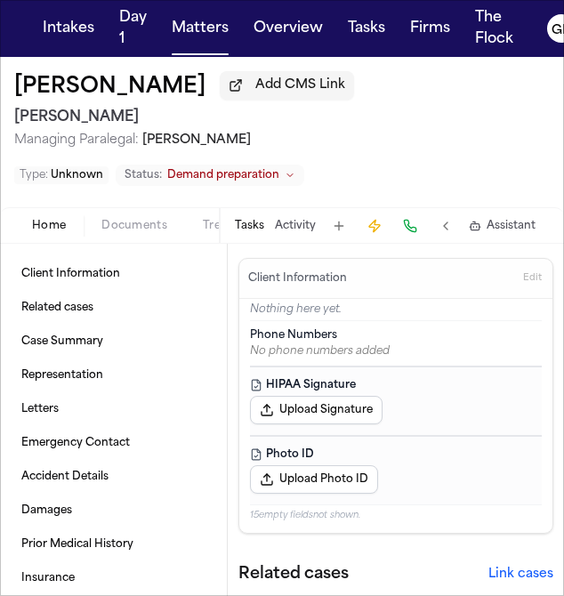
click at [146, 220] on span "Documents" at bounding box center [134, 226] width 66 height 14
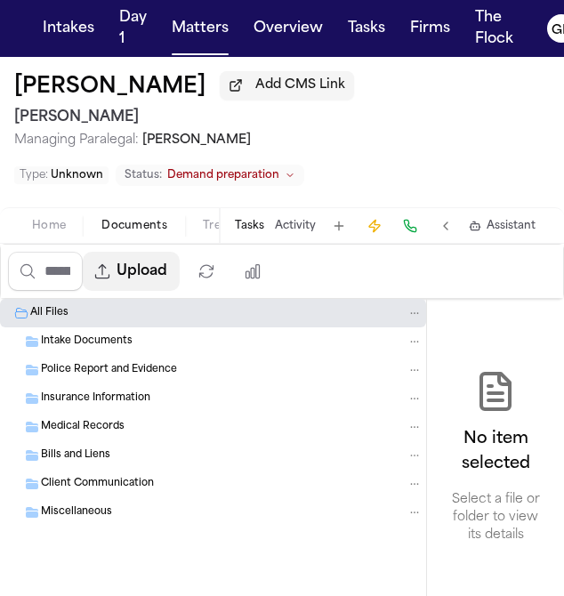
click at [136, 275] on button "Upload" at bounding box center [131, 271] width 97 height 39
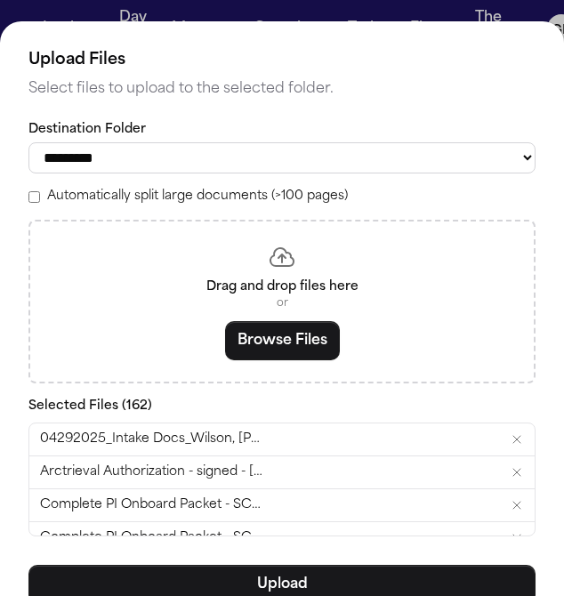
click at [131, 205] on label "Automatically split large documents (>100 pages)" at bounding box center [197, 197] width 301 height 18
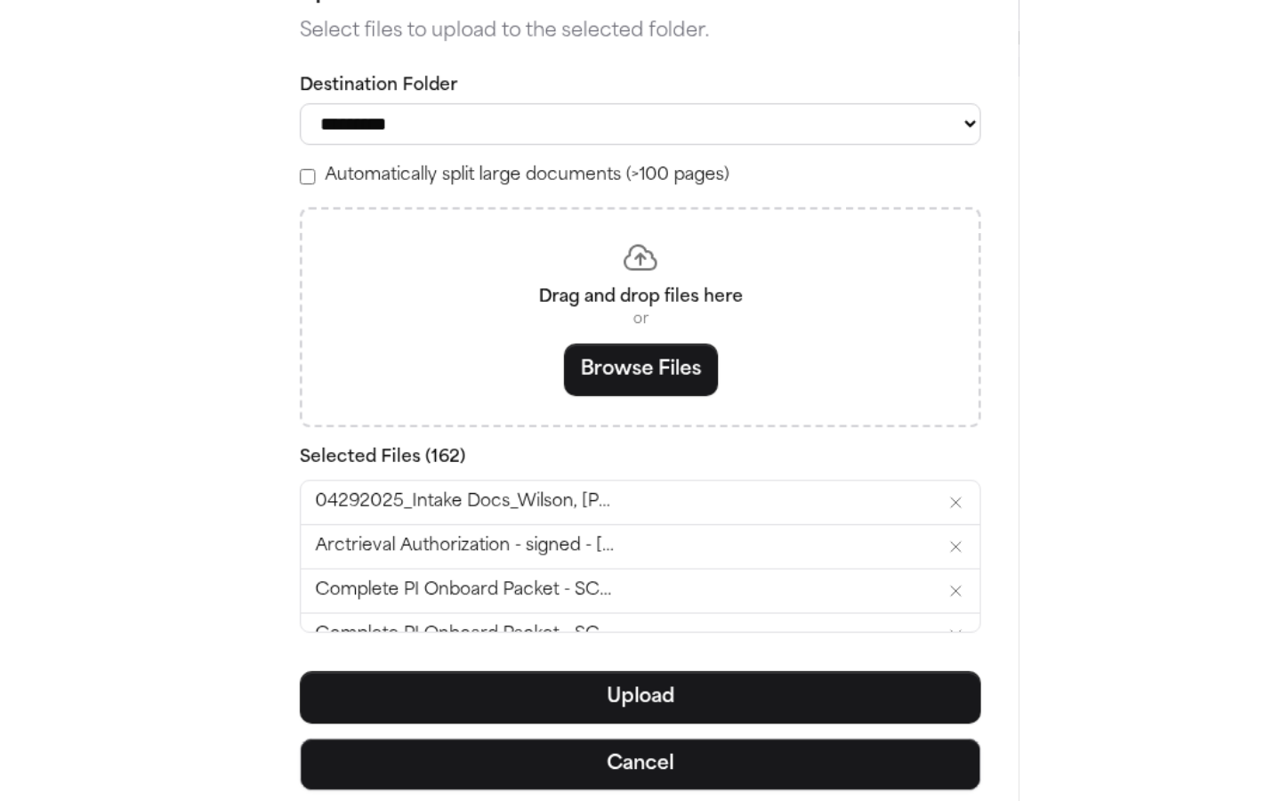
scroll to position [96, 0]
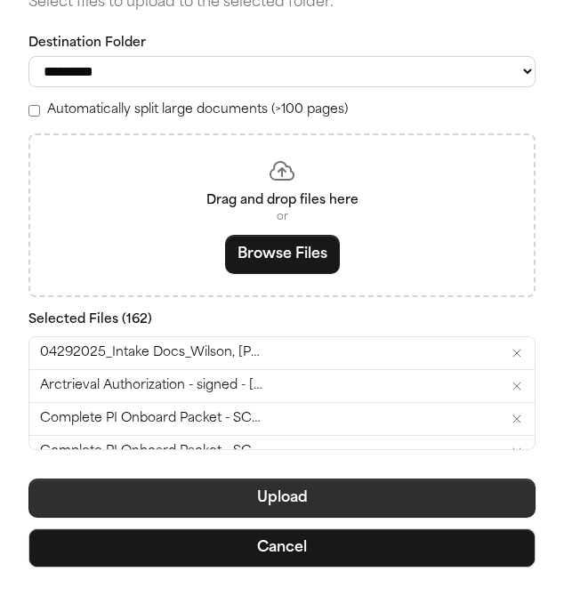
click at [259, 502] on button "Upload" at bounding box center [281, 498] width 507 height 39
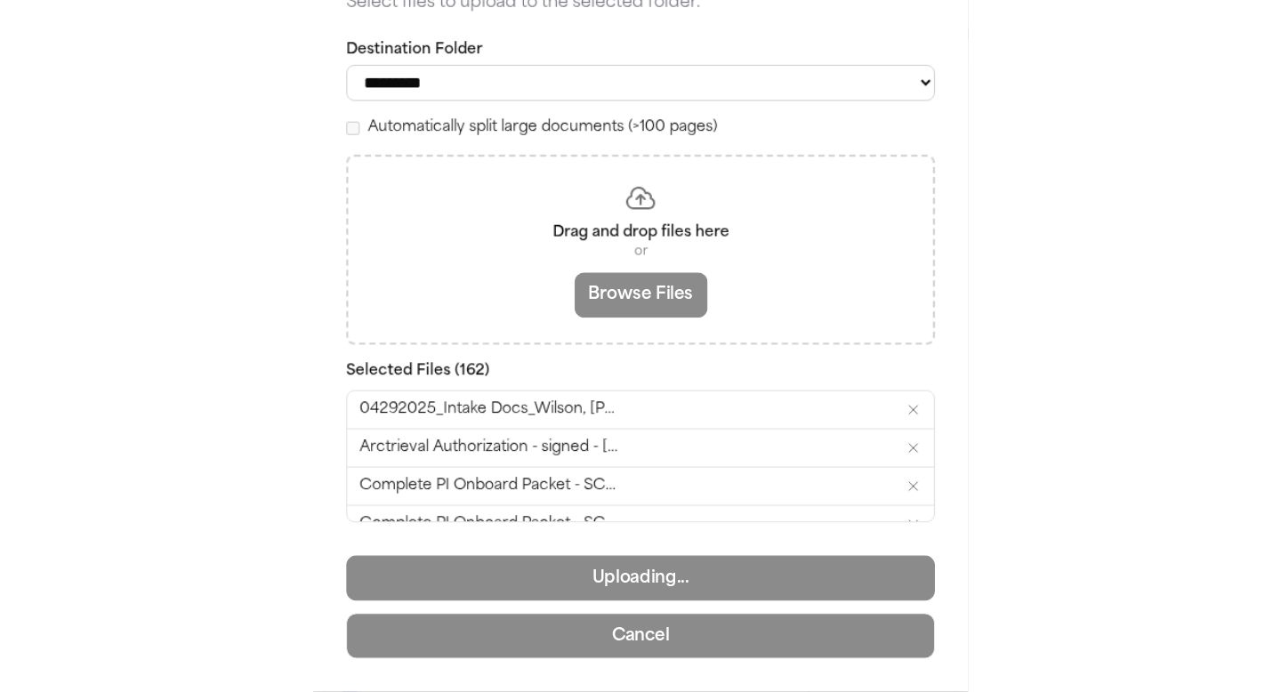
scroll to position [0, 0]
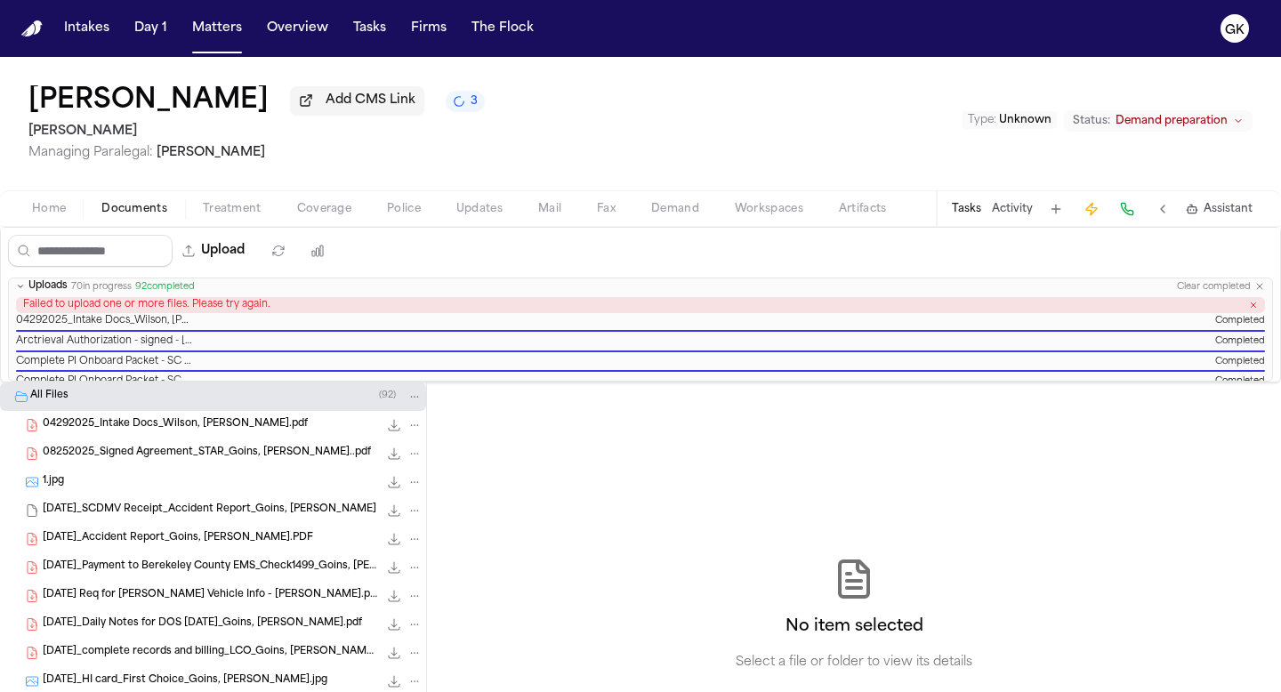
click at [132, 293] on span "70 in progress" at bounding box center [101, 287] width 60 height 12
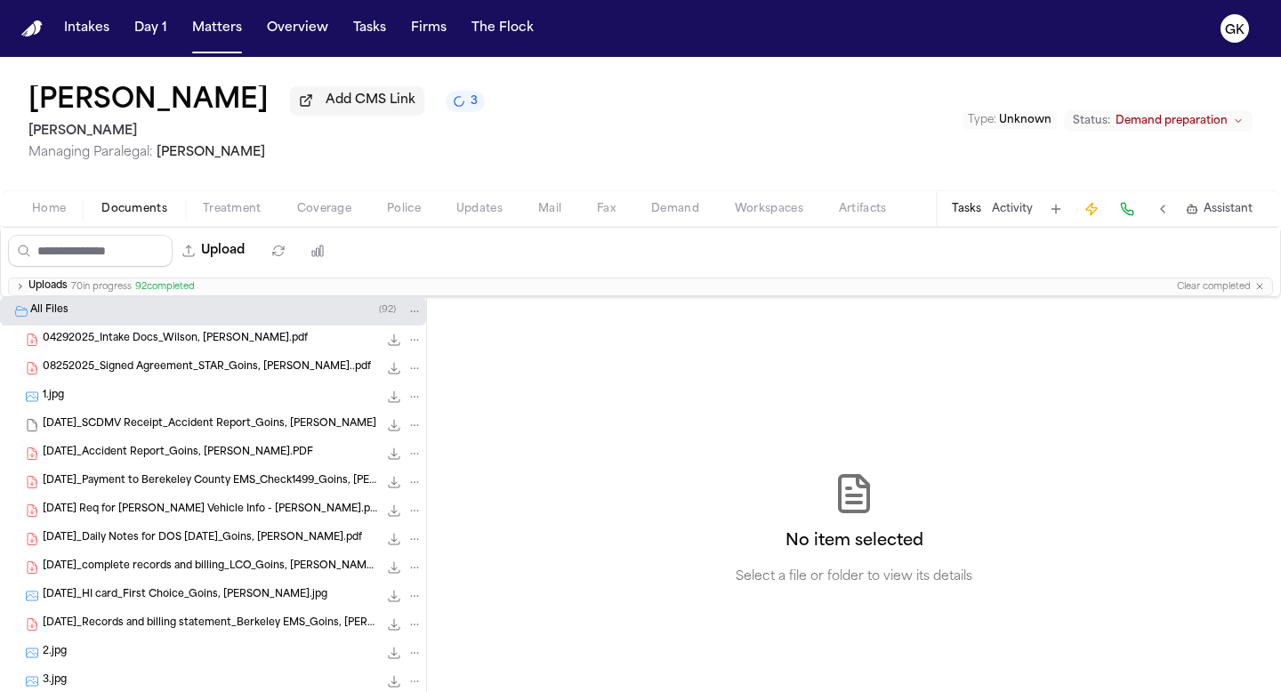
click at [132, 290] on span "70 in progress" at bounding box center [101, 287] width 60 height 12
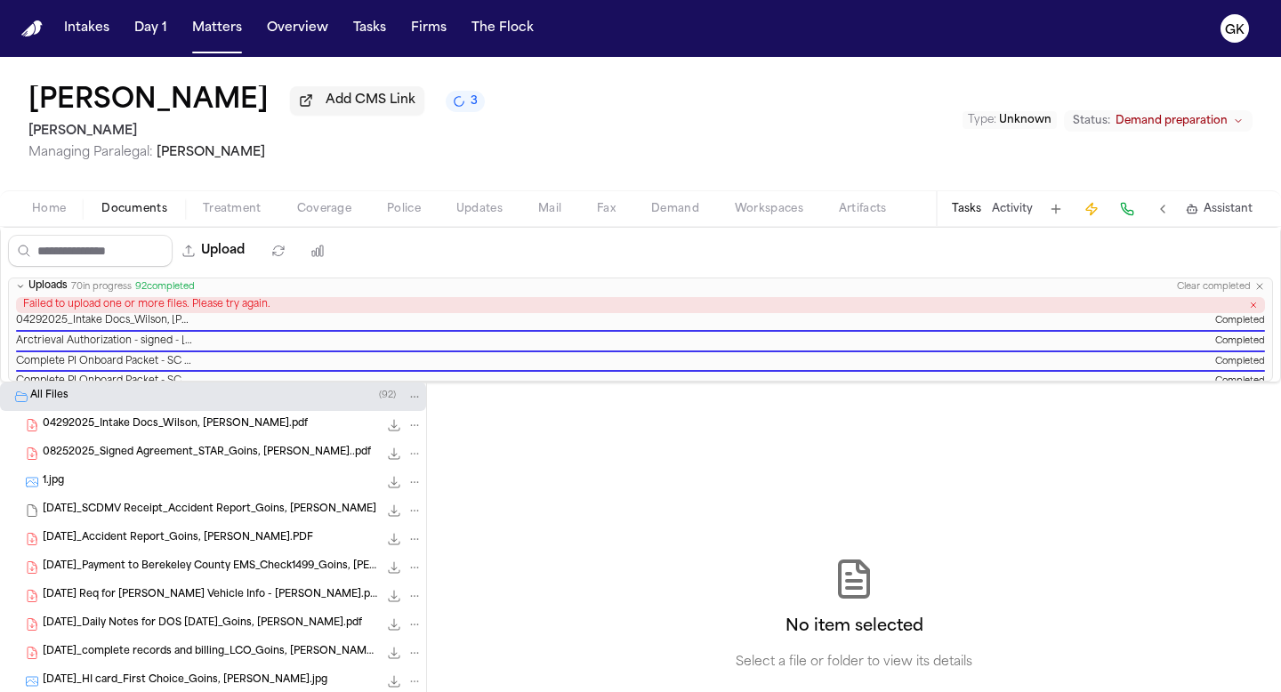
click at [436, 93] on div "Jennifer Goins Add CMS Link 3" at bounding box center [256, 101] width 456 height 32
click at [446, 109] on button "3" at bounding box center [465, 101] width 39 height 21
click at [519, 92] on div "Jennifer Goins Add CMS Link 3 Yanni Law Managing Paralegal: Michelle Landazabal…" at bounding box center [640, 123] width 1281 height 133
click at [174, 293] on span "92 completed" at bounding box center [165, 287] width 60 height 12
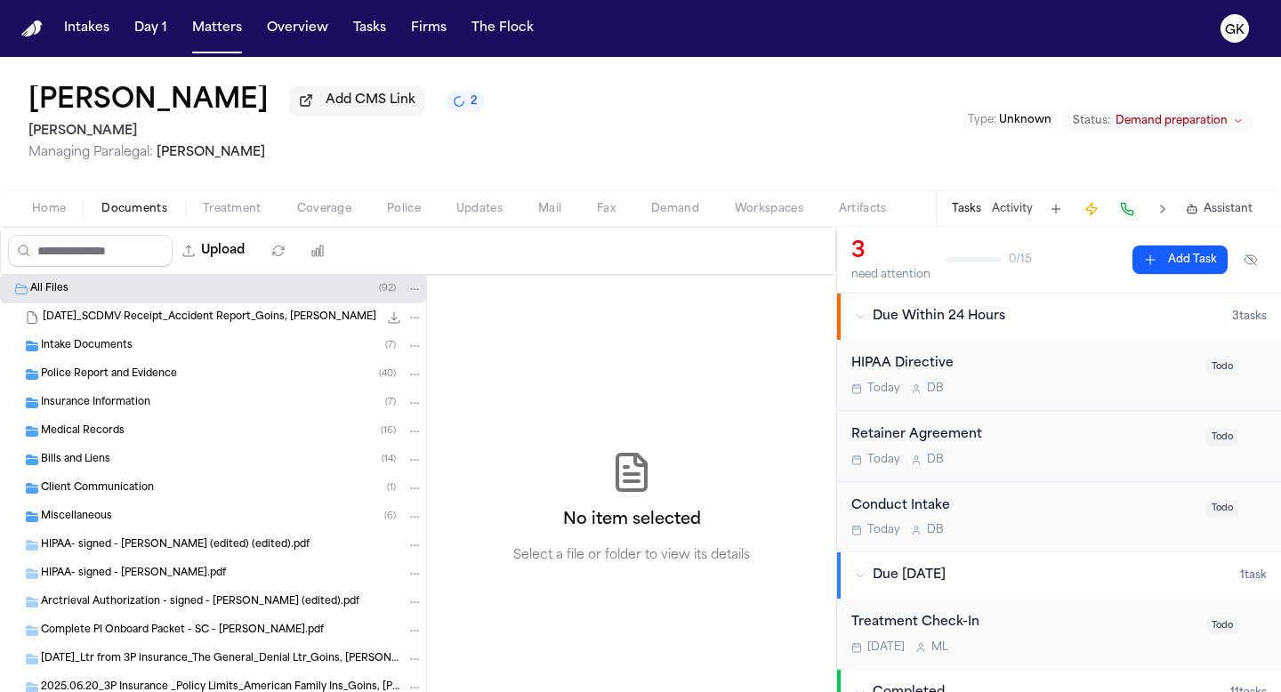
click at [446, 107] on button "2" at bounding box center [465, 101] width 39 height 21
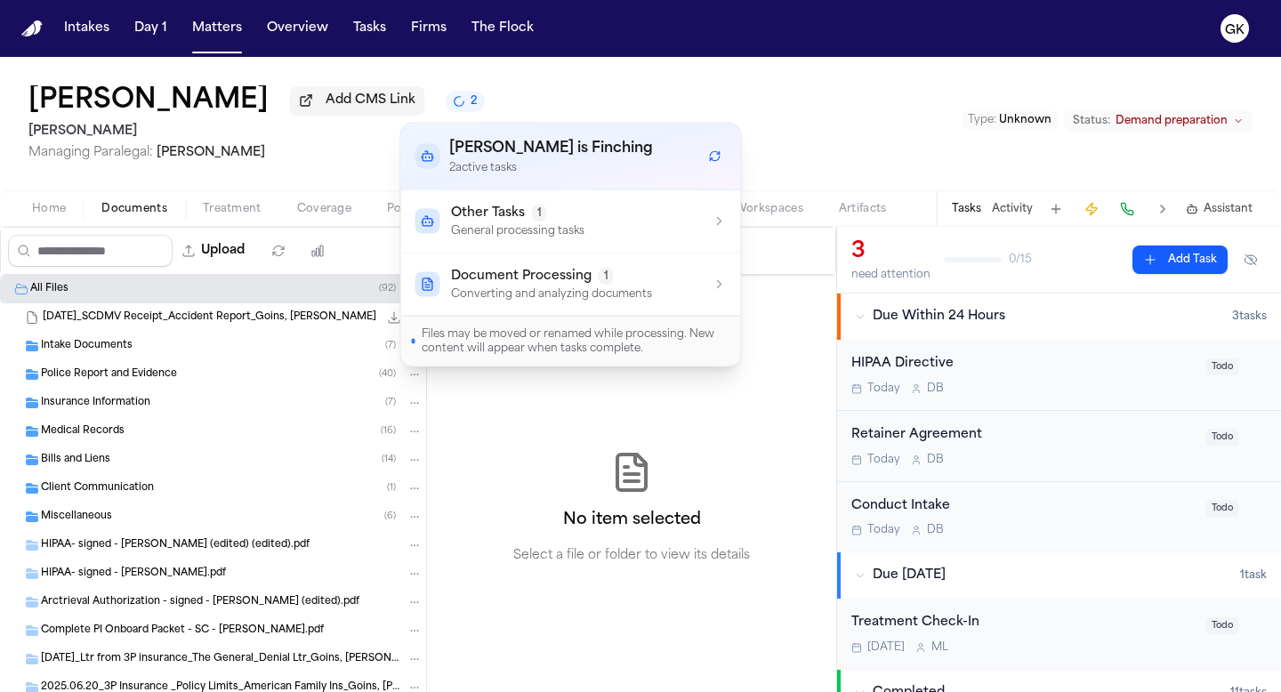
click at [446, 107] on button "2" at bounding box center [465, 101] width 39 height 21
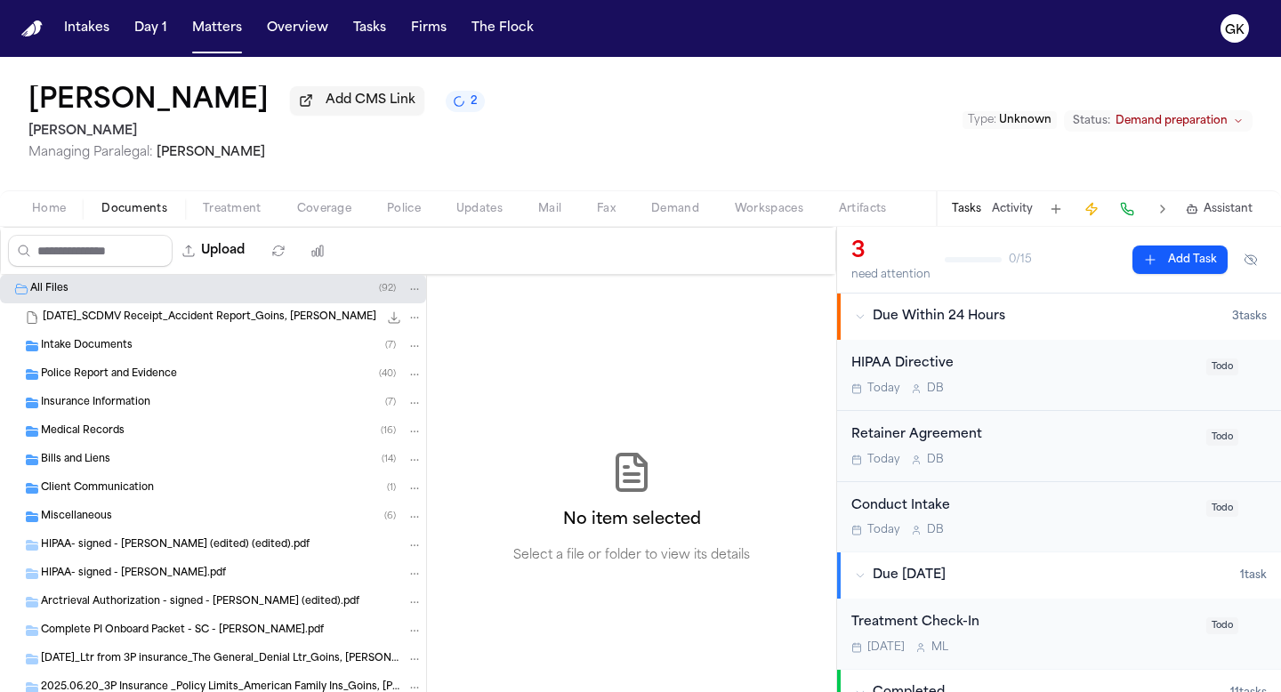
click at [7, 293] on span "Folder: All Files" at bounding box center [7, 289] width 7 height 7
click at [451, 105] on icon "2 active tasks" at bounding box center [459, 101] width 16 height 16
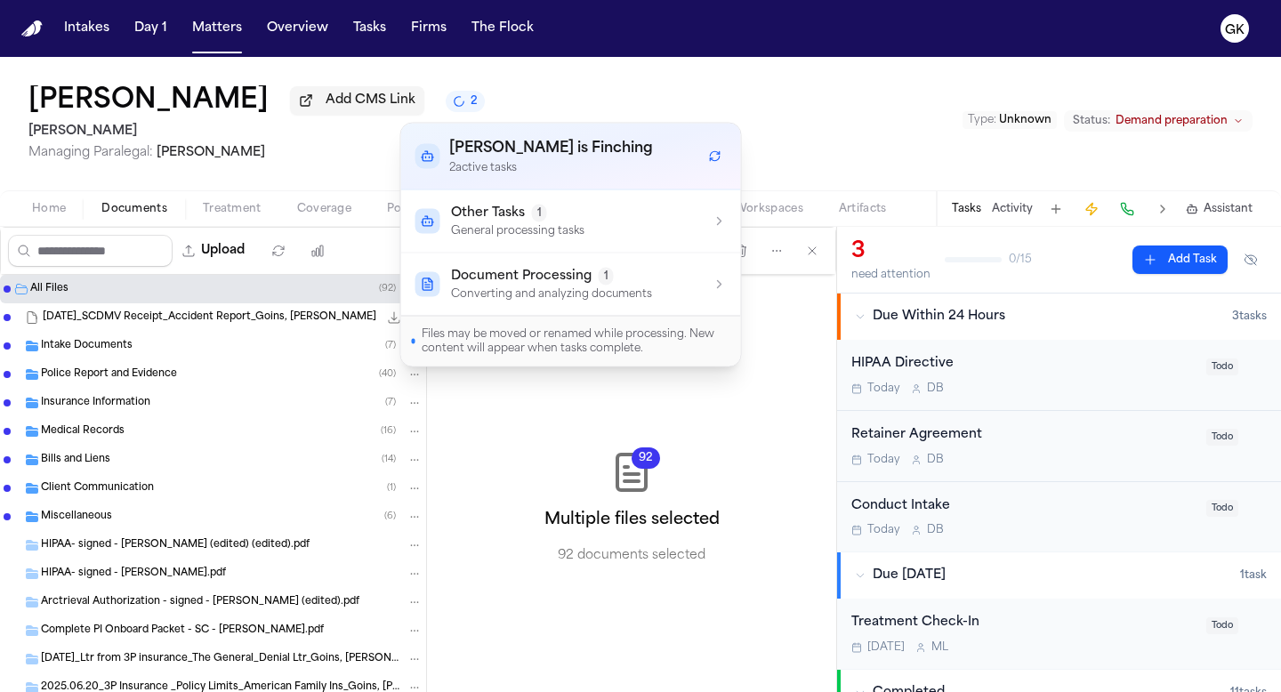
click at [584, 303] on button "Document Processing 1 Converting and analyzing documents" at bounding box center [571, 284] width 340 height 62
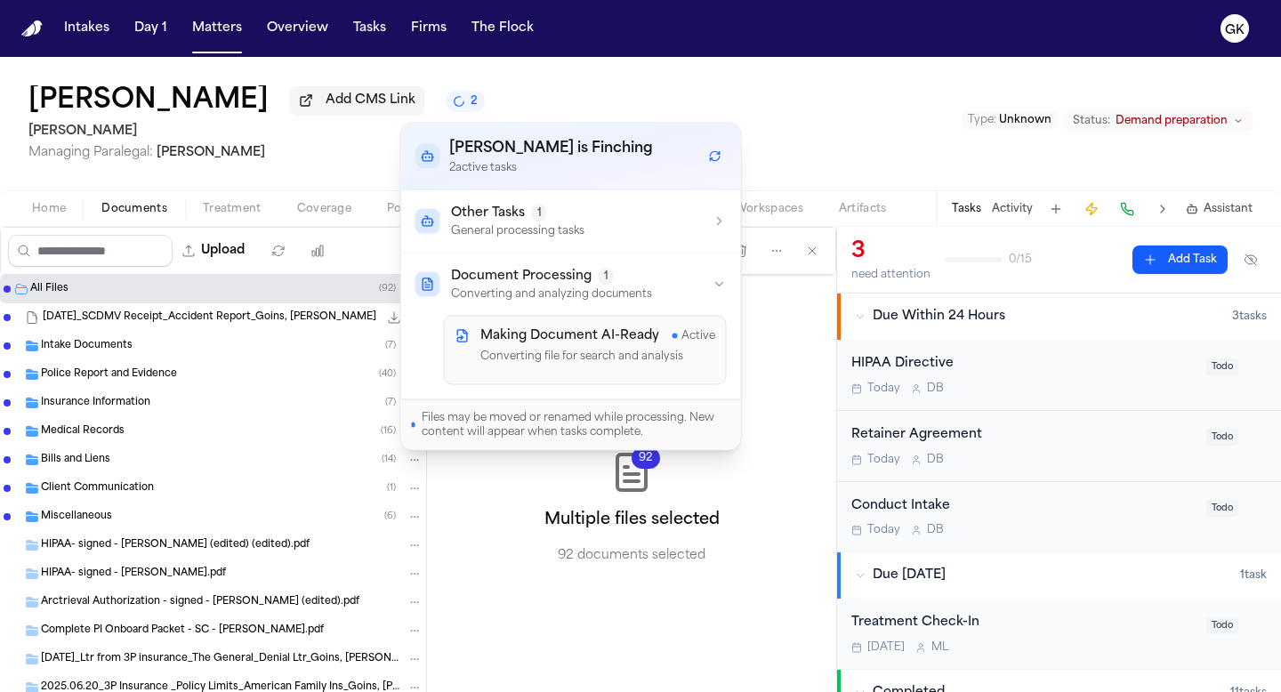
click at [591, 279] on div "Document Processing 1" at bounding box center [551, 277] width 201 height 18
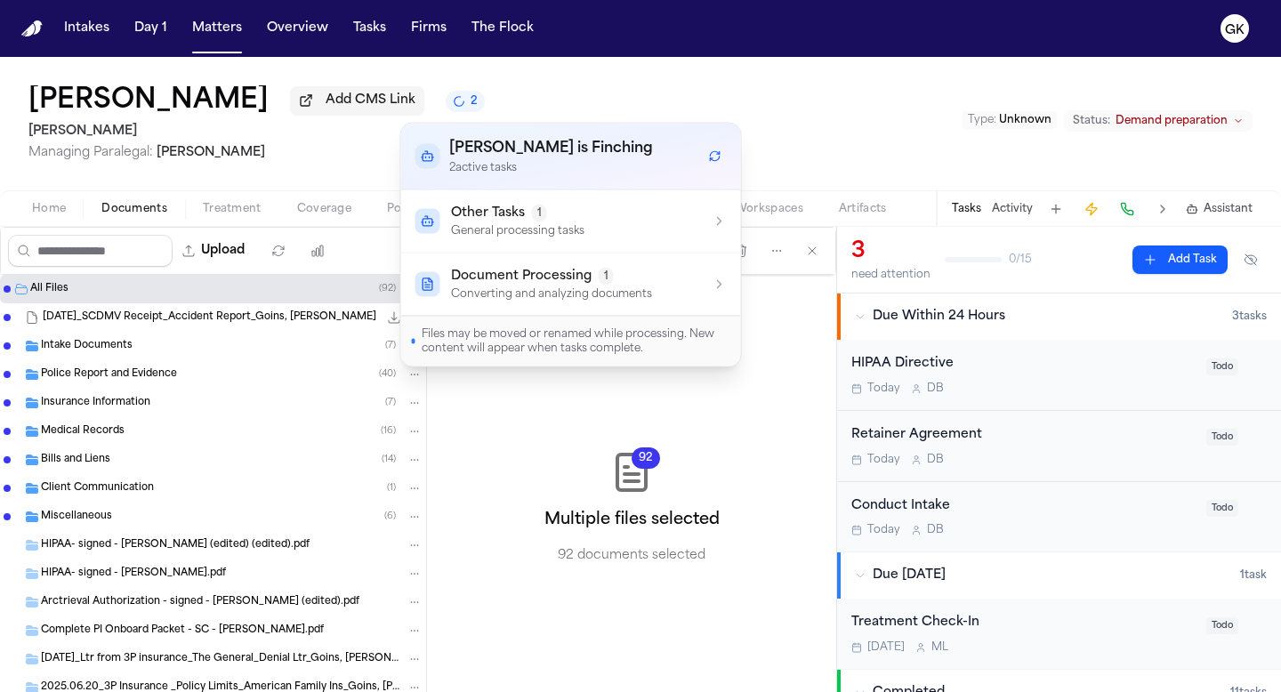
click at [595, 228] on div "Other Tasks 1 General processing tasks" at bounding box center [570, 222] width 311 height 34
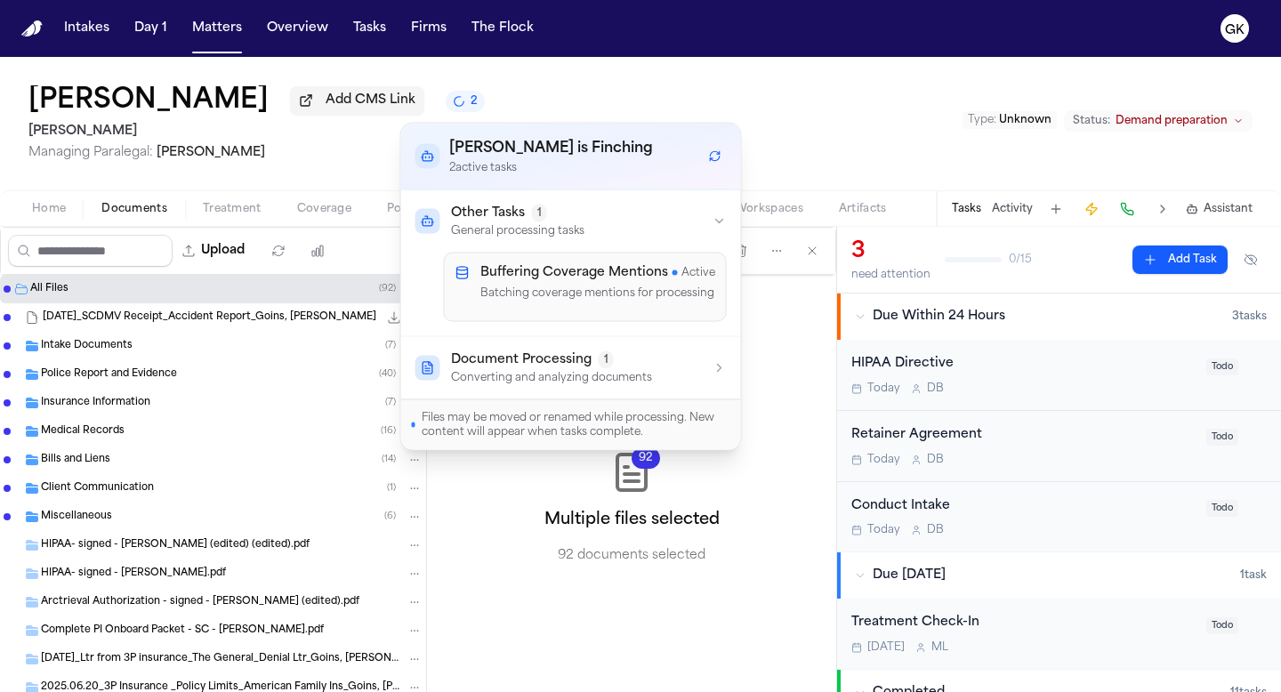
click at [595, 228] on div "Other Tasks 1 General processing tasks" at bounding box center [570, 222] width 311 height 34
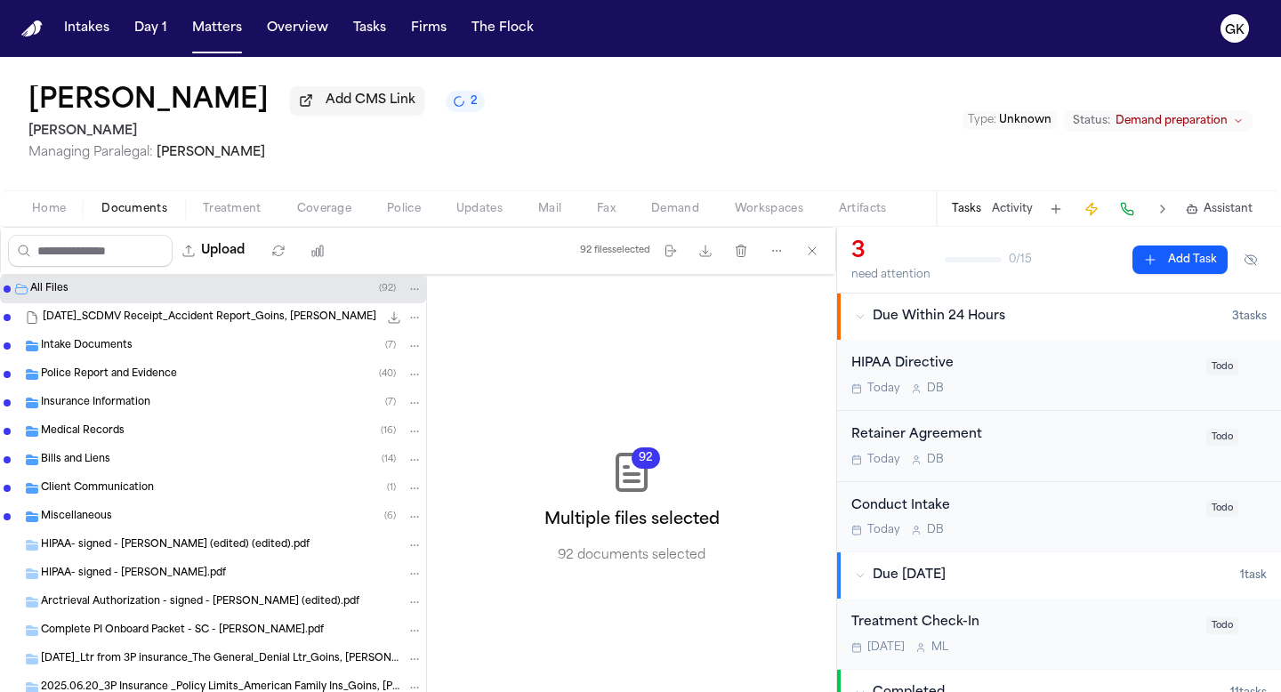
click at [734, 94] on div "[PERSON_NAME] Add CMS Link 2 [PERSON_NAME] Managing Paralegal: [PERSON_NAME] Ty…" at bounding box center [640, 123] width 1281 height 133
